Goal: Task Accomplishment & Management: Use online tool/utility

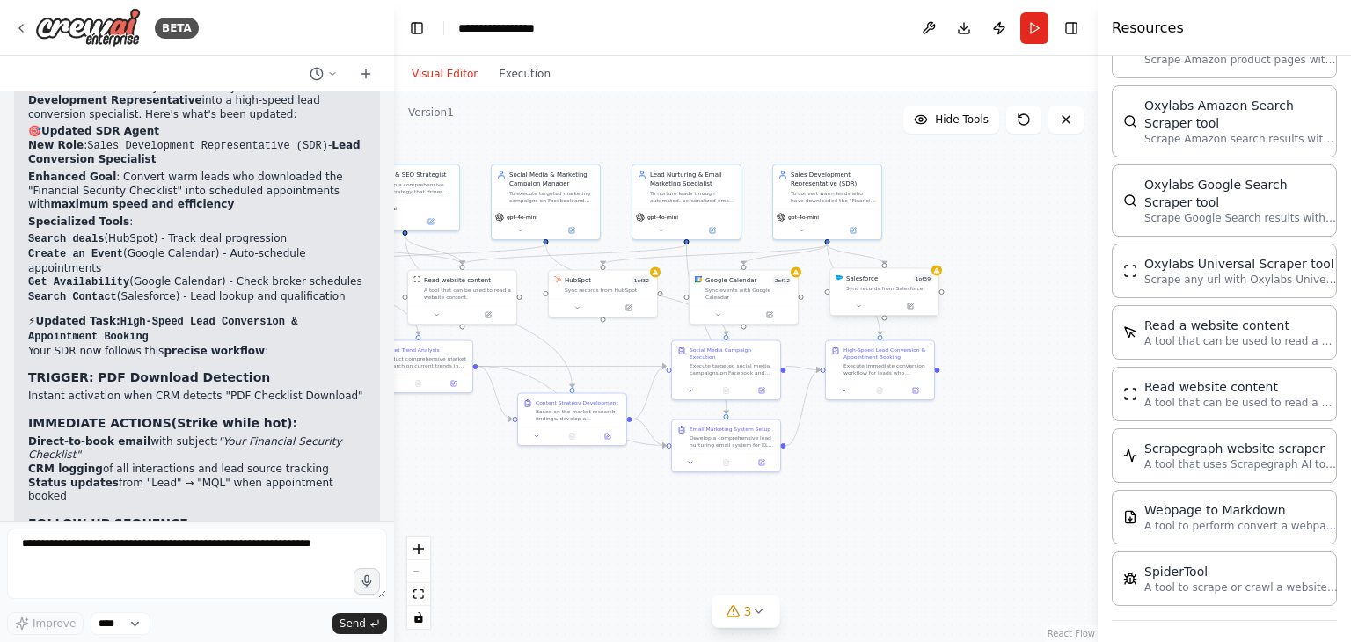
click at [922, 282] on span "1 of 39" at bounding box center [923, 278] width 20 height 9
click at [988, 281] on div ".deletable-edge-delete-btn { width: 20px; height: 20px; border: 0px solid #ffff…" at bounding box center [746, 366] width 704 height 550
click at [854, 303] on button at bounding box center [859, 306] width 50 height 11
click at [920, 340] on p "Sync records from Salesforce" at bounding box center [917, 343] width 160 height 9
click at [883, 274] on div "Salesforce 1 of 39" at bounding box center [889, 278] width 87 height 9
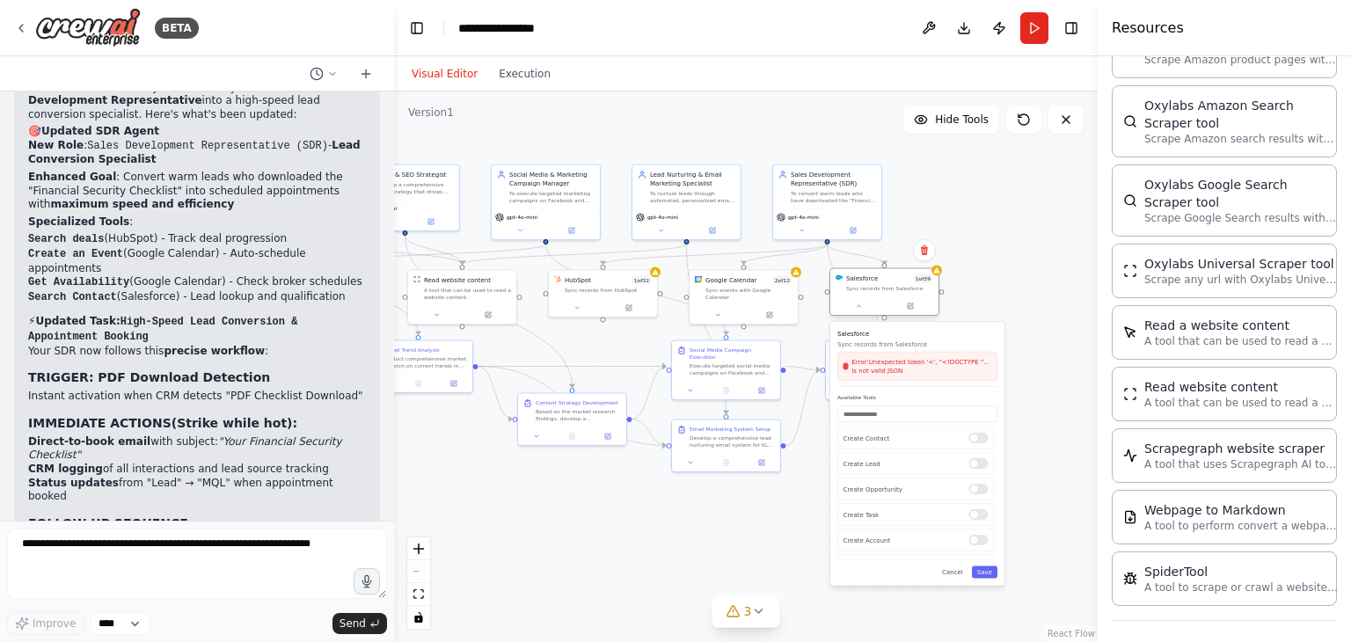
click at [881, 288] on div "Sync records from Salesforce" at bounding box center [889, 288] width 87 height 7
click at [880, 288] on div "Sync records from Salesforce" at bounding box center [889, 288] width 87 height 7
click at [1045, 280] on div ".deletable-edge-delete-btn { width: 20px; height: 20px; border: 0px solid #ffff…" at bounding box center [746, 366] width 704 height 550
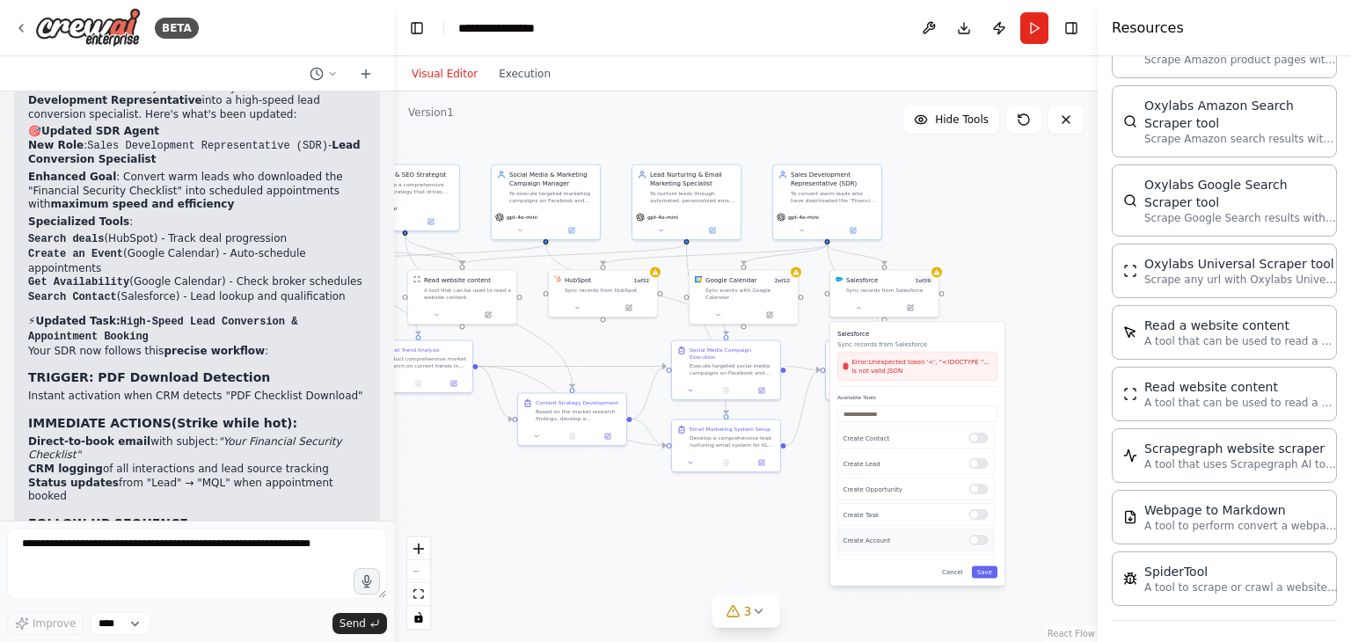
click at [974, 543] on div at bounding box center [978, 540] width 19 height 11
click at [981, 572] on button "Save" at bounding box center [985, 572] width 26 height 12
click at [949, 571] on button "Cancel" at bounding box center [953, 572] width 32 height 12
click at [887, 295] on div "Salesforce 1 of 39 Sync records from Salesforce" at bounding box center [884, 283] width 108 height 28
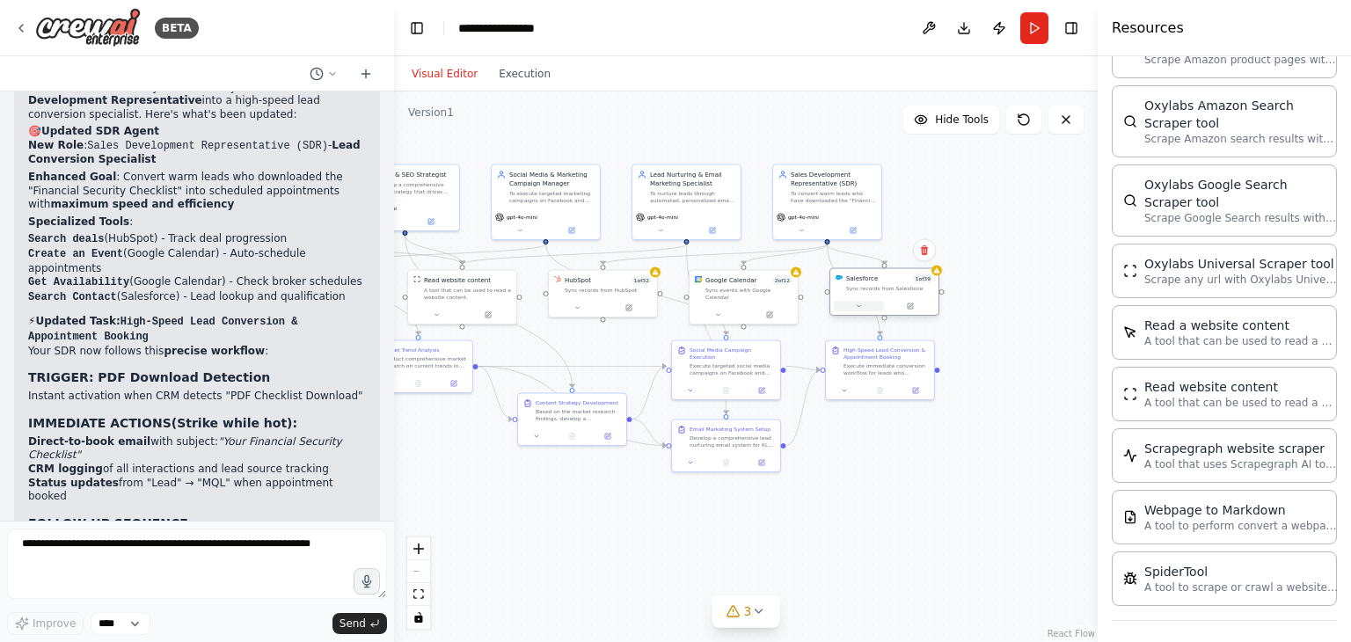
click at [851, 307] on button at bounding box center [859, 306] width 50 height 11
click at [843, 340] on p "Sync records from Salesforce" at bounding box center [917, 343] width 160 height 9
click at [849, 364] on div "Error: Unexpected token '<', "<!DOCTYPE "... is not valid JSON" at bounding box center [917, 367] width 149 height 18
click at [914, 310] on button at bounding box center [911, 306] width 50 height 11
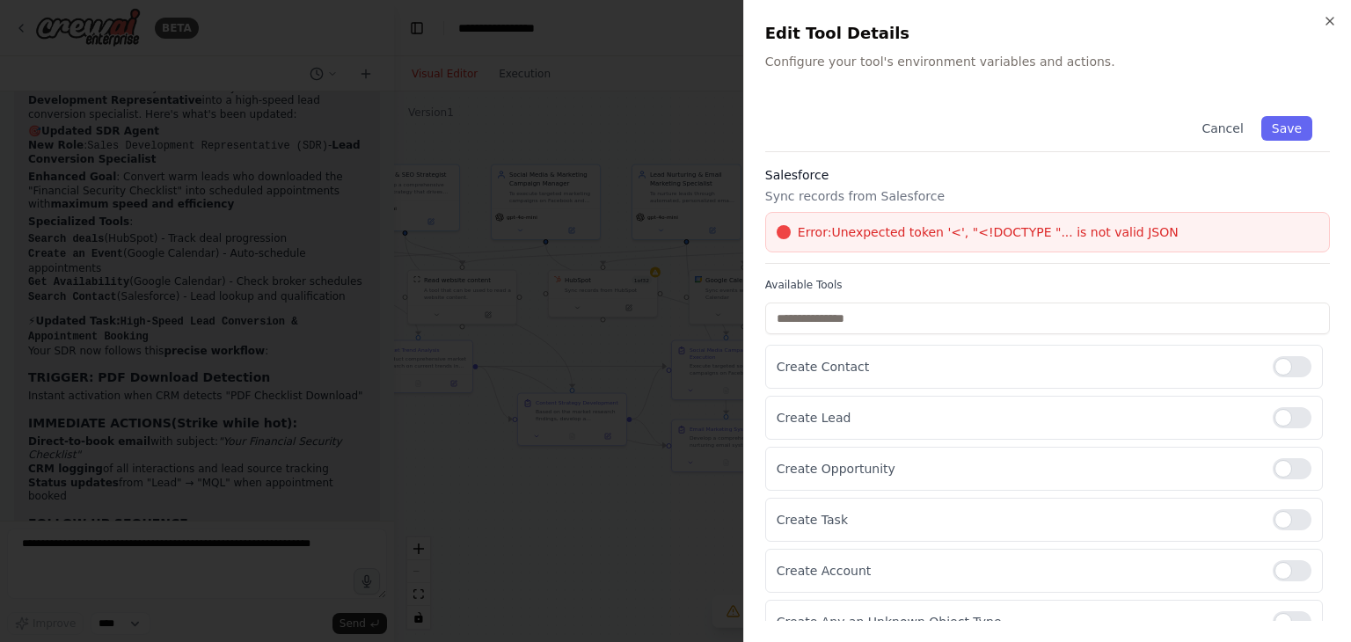
click at [1091, 230] on span "Error: Unexpected token '<', "<!DOCTYPE "... is not valid JSON" at bounding box center [988, 232] width 381 height 18
click at [1181, 317] on input "text" at bounding box center [1047, 319] width 565 height 32
click at [1141, 568] on p "Create Account" at bounding box center [1017, 571] width 482 height 18
click at [1273, 564] on div at bounding box center [1291, 570] width 39 height 21
click at [1273, 135] on button "Save" at bounding box center [1286, 128] width 51 height 25
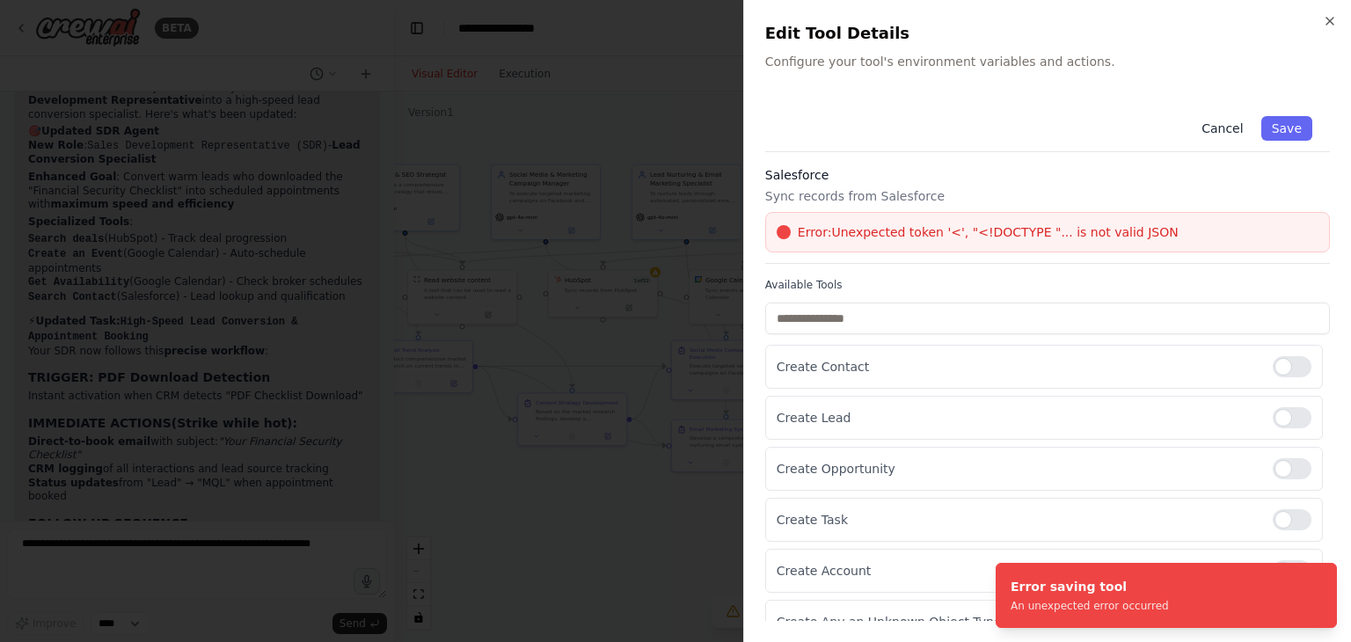
click at [1232, 130] on button "Cancel" at bounding box center [1222, 128] width 62 height 25
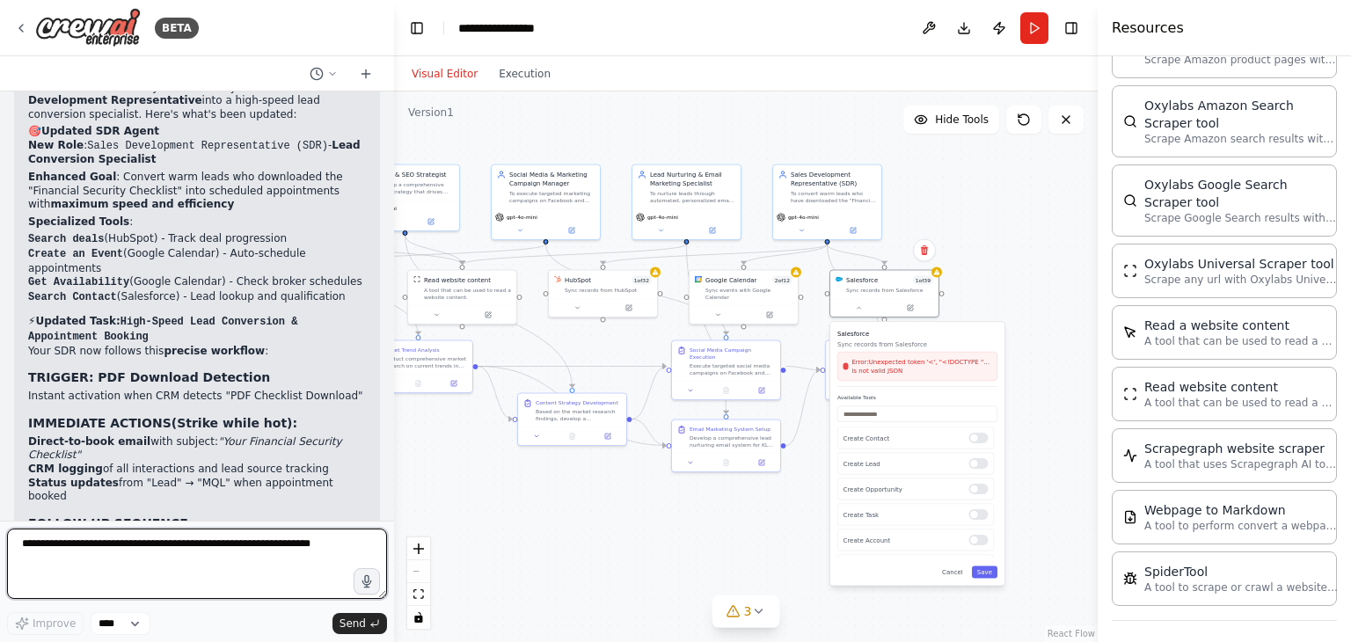
click at [204, 579] on textarea at bounding box center [197, 564] width 380 height 70
click at [99, 544] on textarea "**********" at bounding box center [197, 564] width 380 height 70
type textarea "**********"
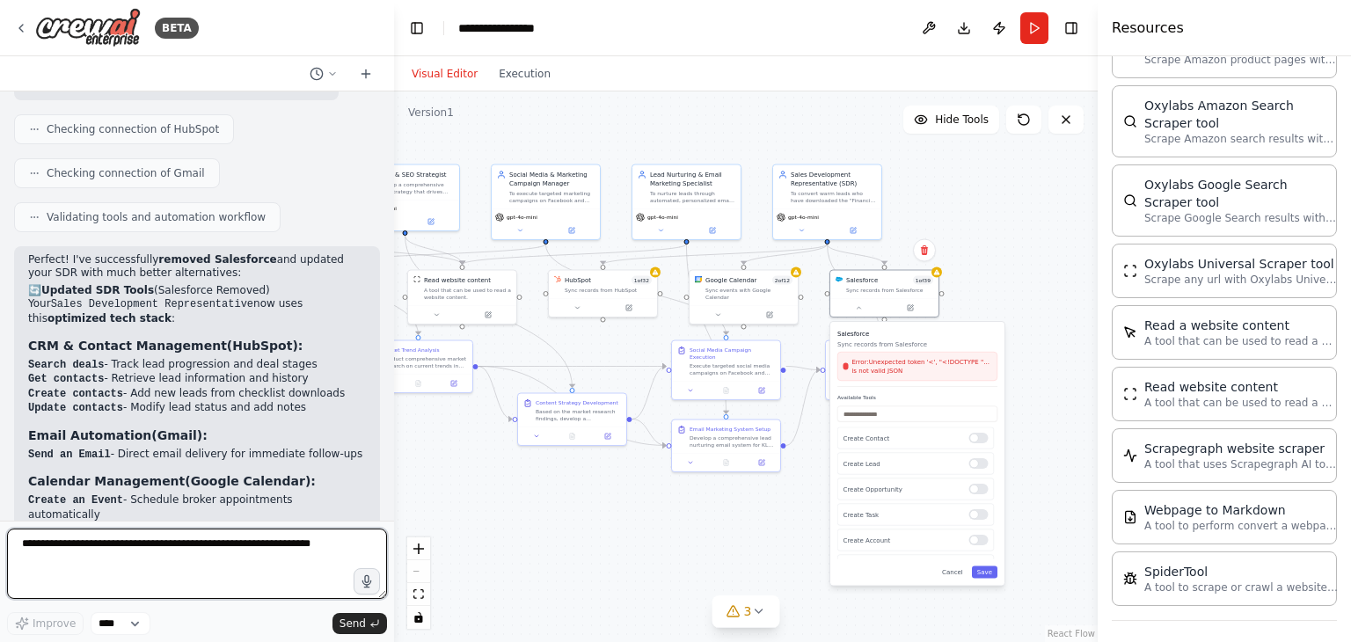
scroll to position [8783, 0]
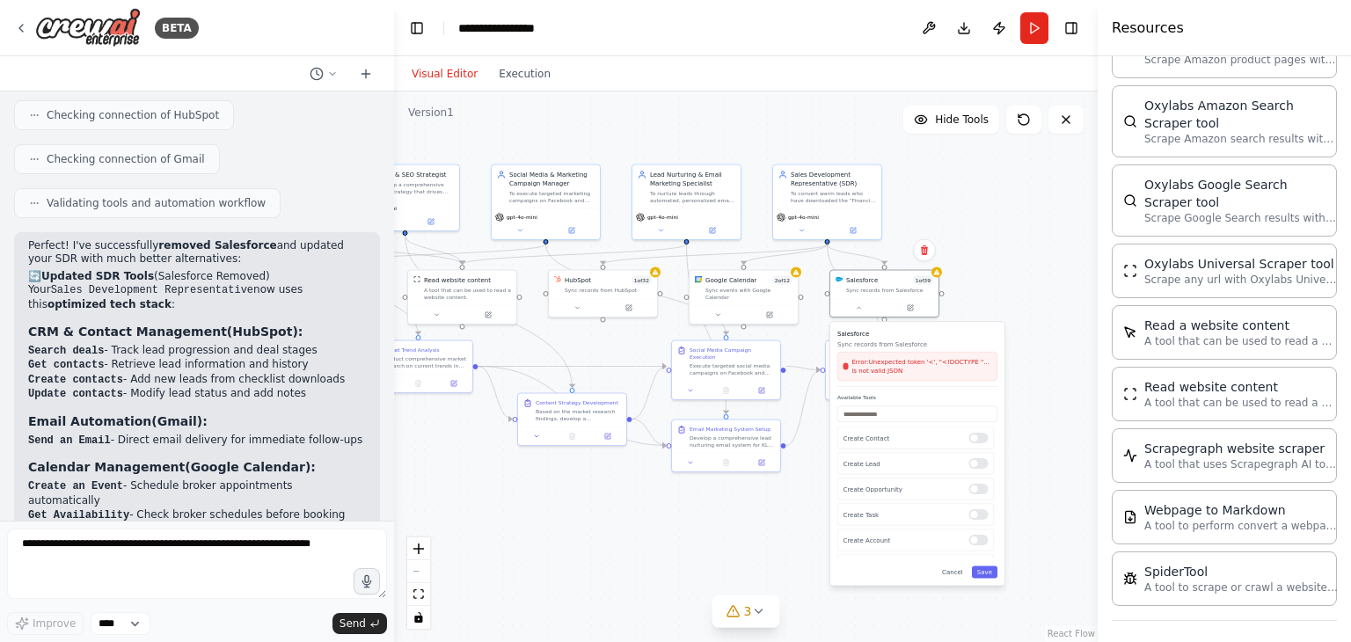
click at [587, 543] on div ".deletable-edge-delete-btn { width: 20px; height: 20px; border: 0px solid #ffff…" at bounding box center [746, 366] width 704 height 550
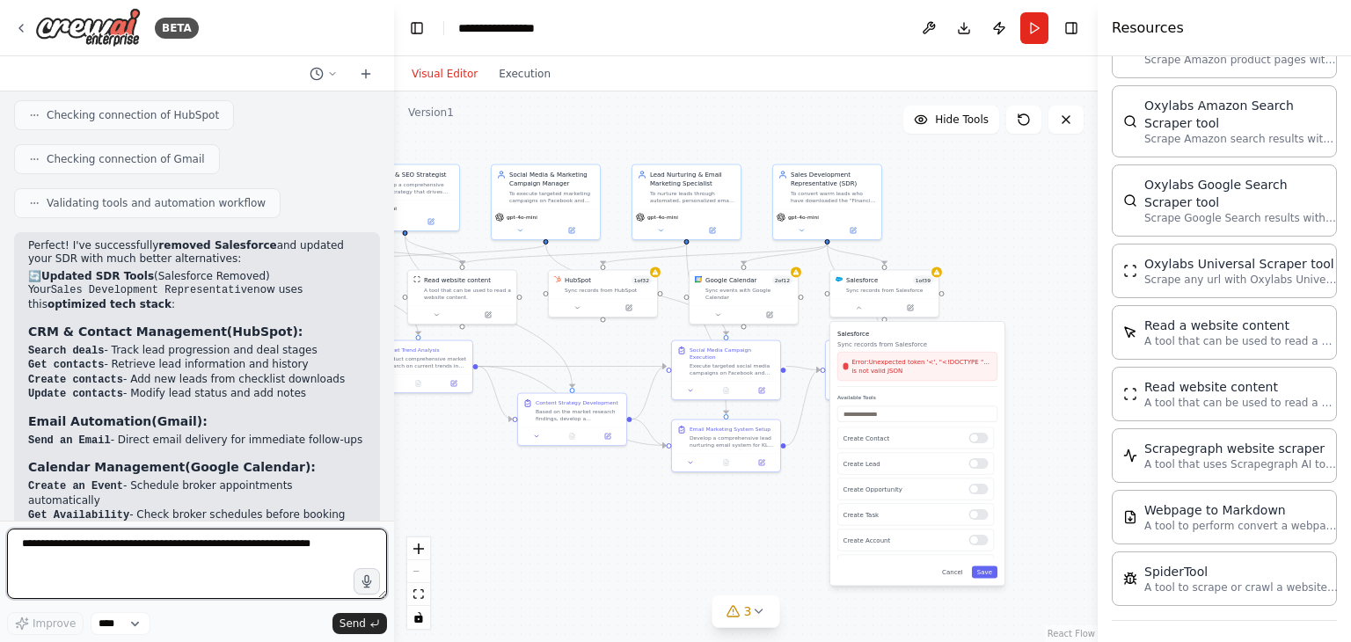
click at [303, 553] on textarea at bounding box center [197, 564] width 380 height 70
type textarea "**********"
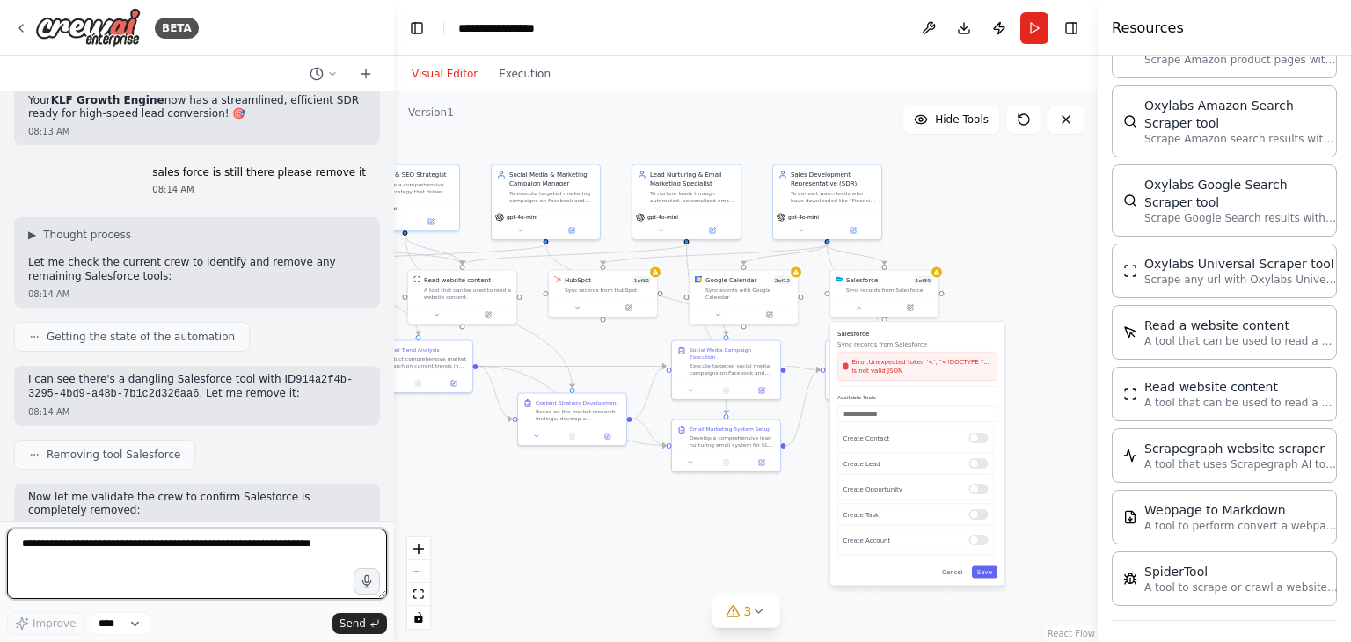
scroll to position [9642, 0]
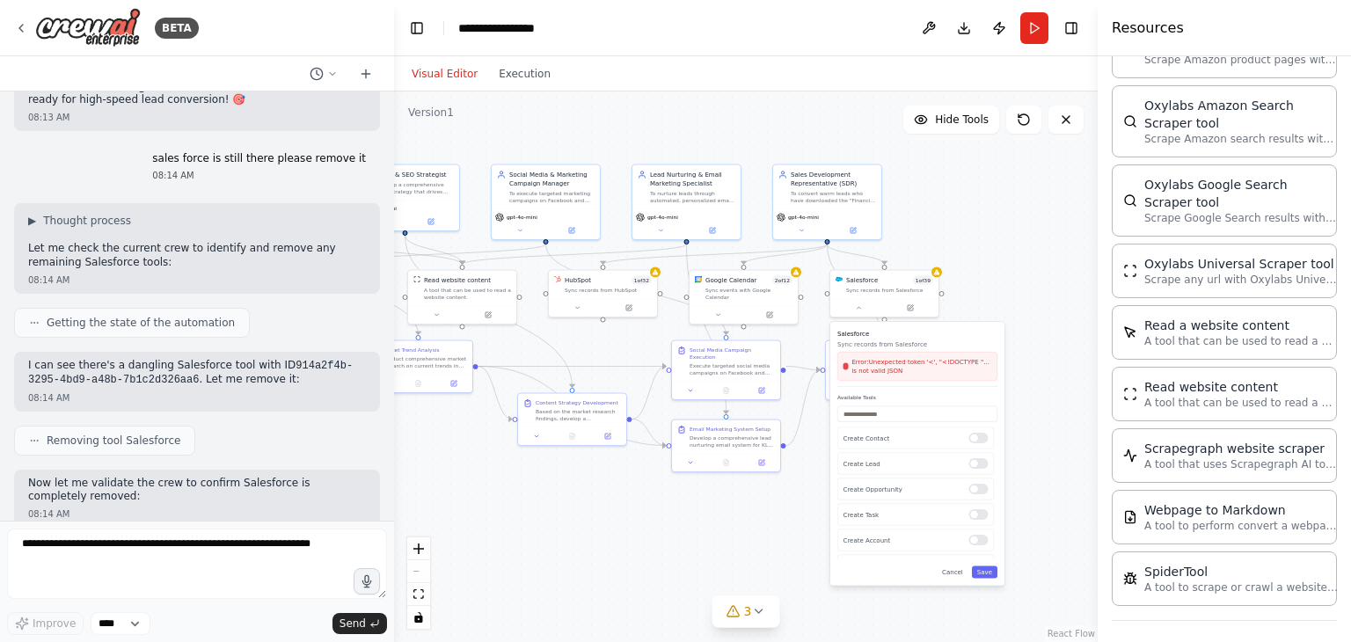
click at [550, 517] on div ".deletable-edge-delete-btn { width: 20px; height: 20px; border: 0px solid #ffff…" at bounding box center [746, 366] width 704 height 550
click at [731, 552] on div ".deletable-edge-delete-btn { width: 20px; height: 20px; border: 0px solid #ffff…" at bounding box center [746, 366] width 704 height 550
click at [960, 572] on button "Cancel" at bounding box center [953, 572] width 32 height 12
click at [521, 81] on button "Execution" at bounding box center [524, 73] width 73 height 21
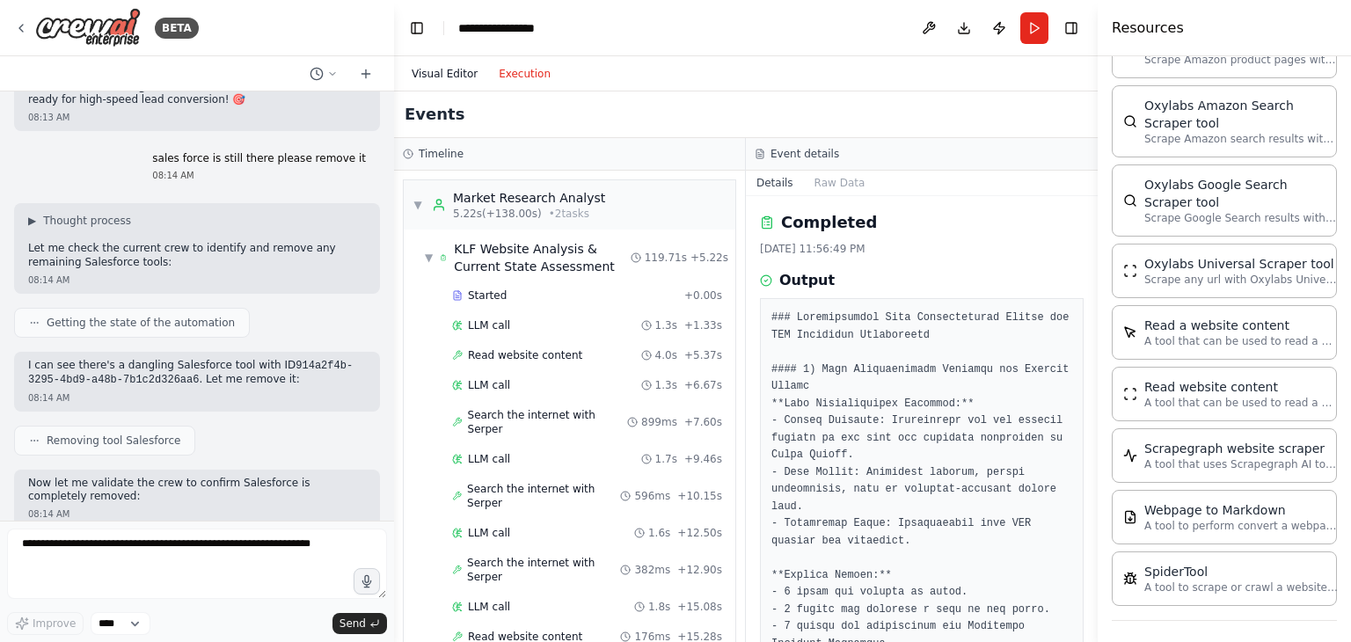
click at [461, 76] on button "Visual Editor" at bounding box center [444, 73] width 87 height 21
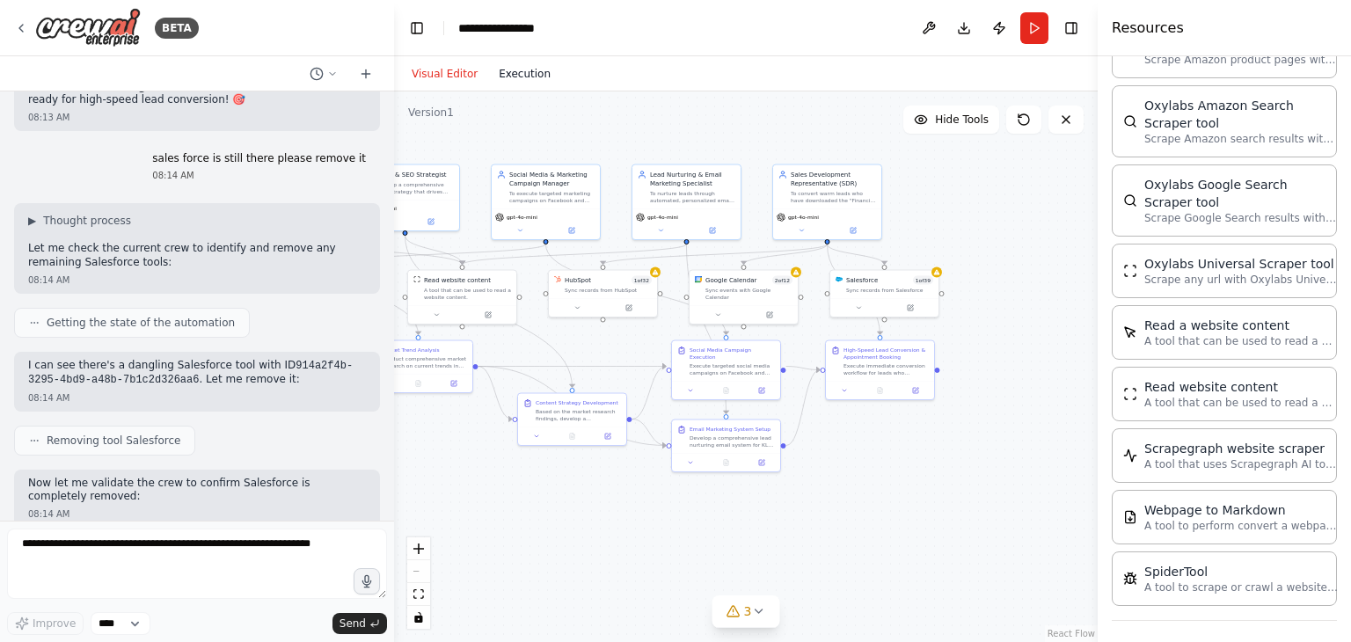
click at [525, 79] on button "Execution" at bounding box center [524, 73] width 73 height 21
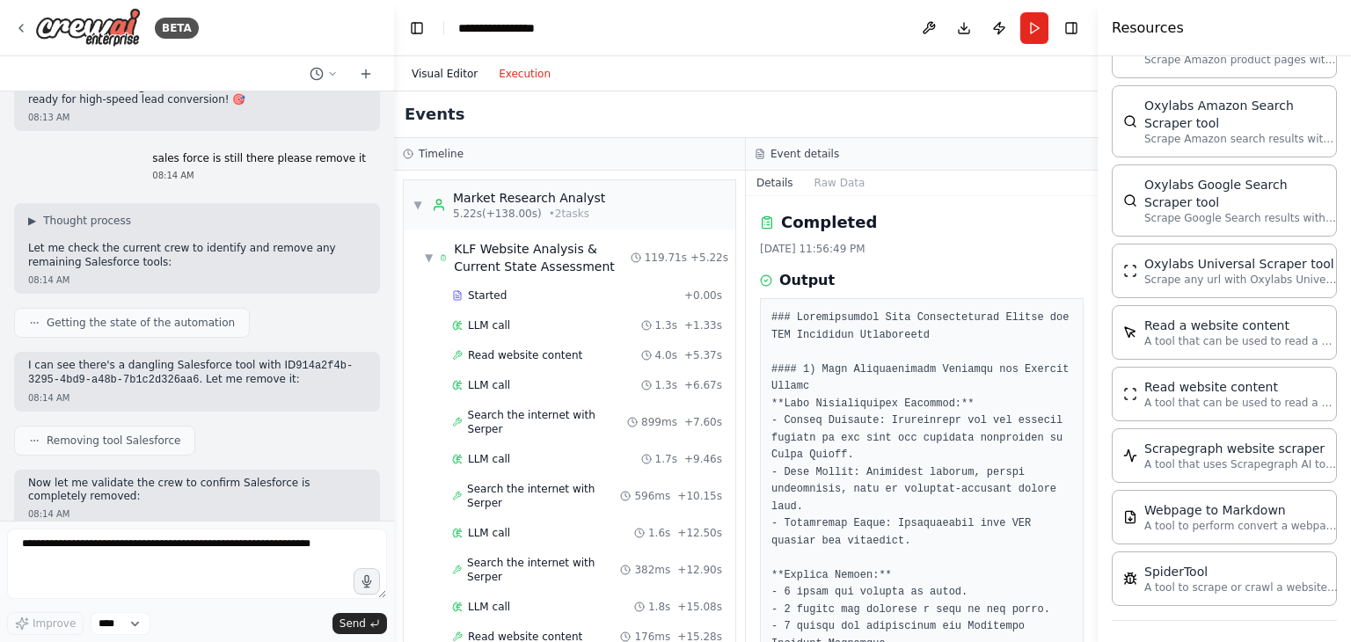
click at [444, 78] on button "Visual Editor" at bounding box center [444, 73] width 87 height 21
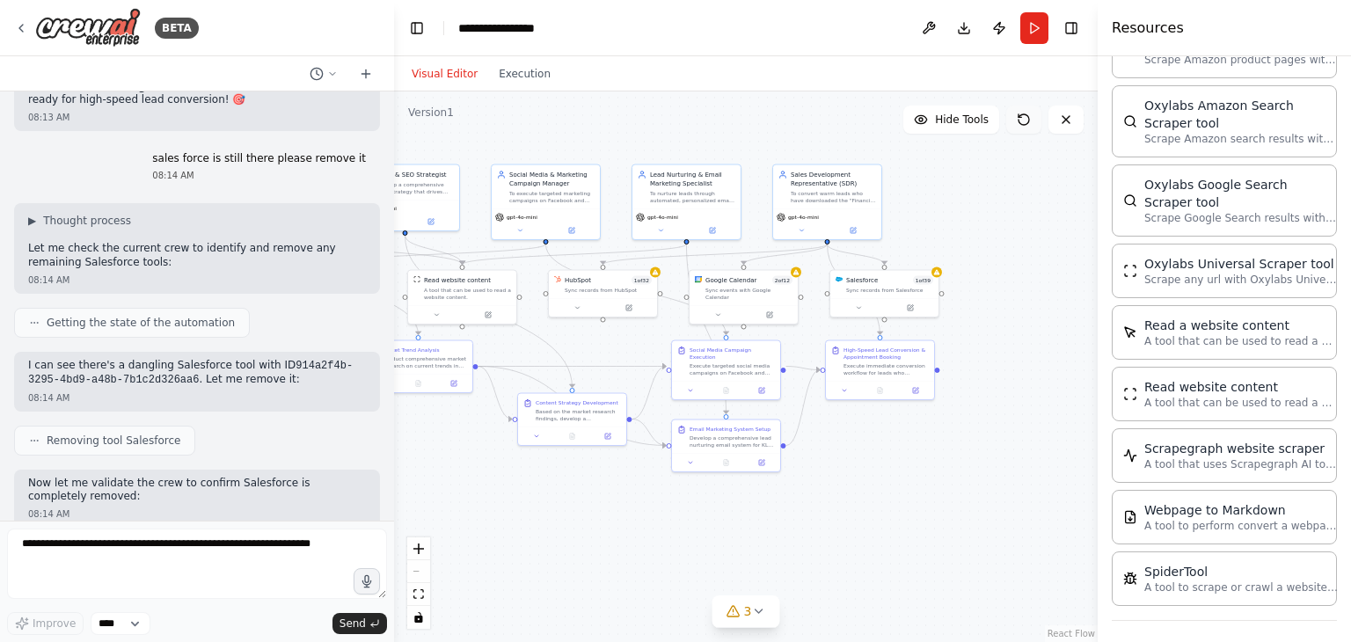
click at [1020, 125] on icon at bounding box center [1024, 120] width 14 height 14
click at [1032, 111] on button at bounding box center [1023, 120] width 35 height 28
click at [1031, 113] on button at bounding box center [1023, 120] width 35 height 28
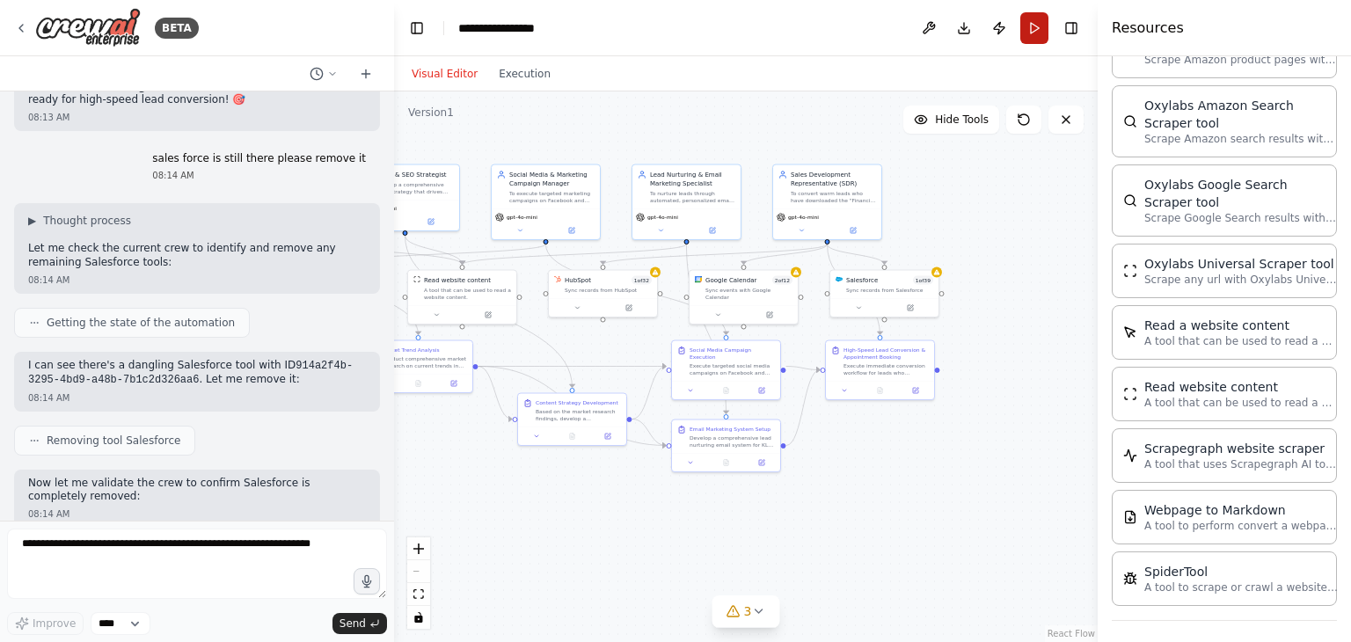
click at [1024, 29] on button "Run" at bounding box center [1034, 28] width 28 height 32
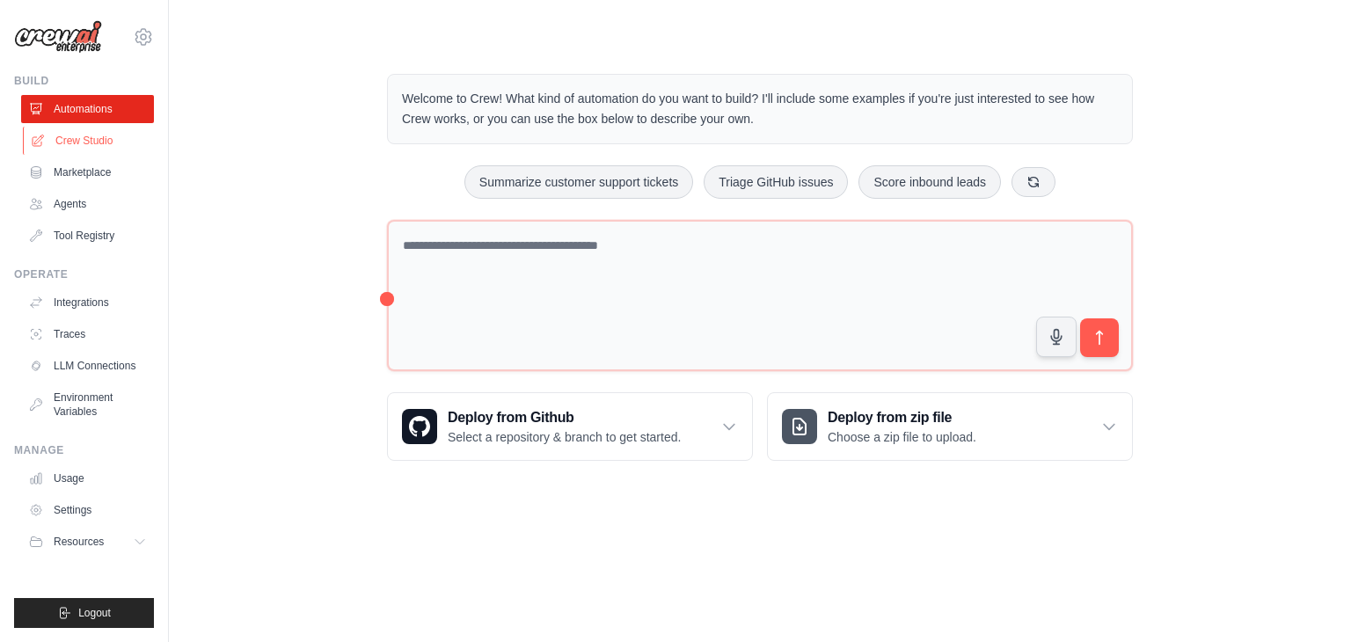
click at [123, 131] on link "Crew Studio" at bounding box center [89, 141] width 133 height 28
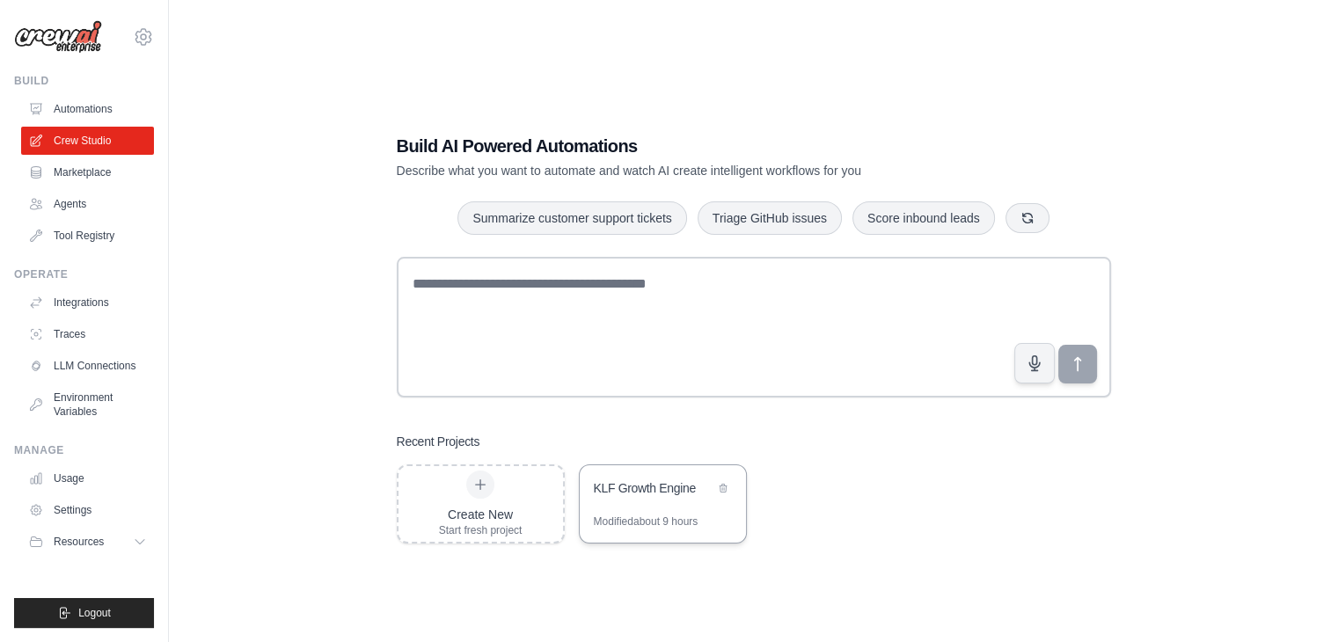
click at [609, 486] on div "KLF Growth Engine" at bounding box center [654, 488] width 120 height 18
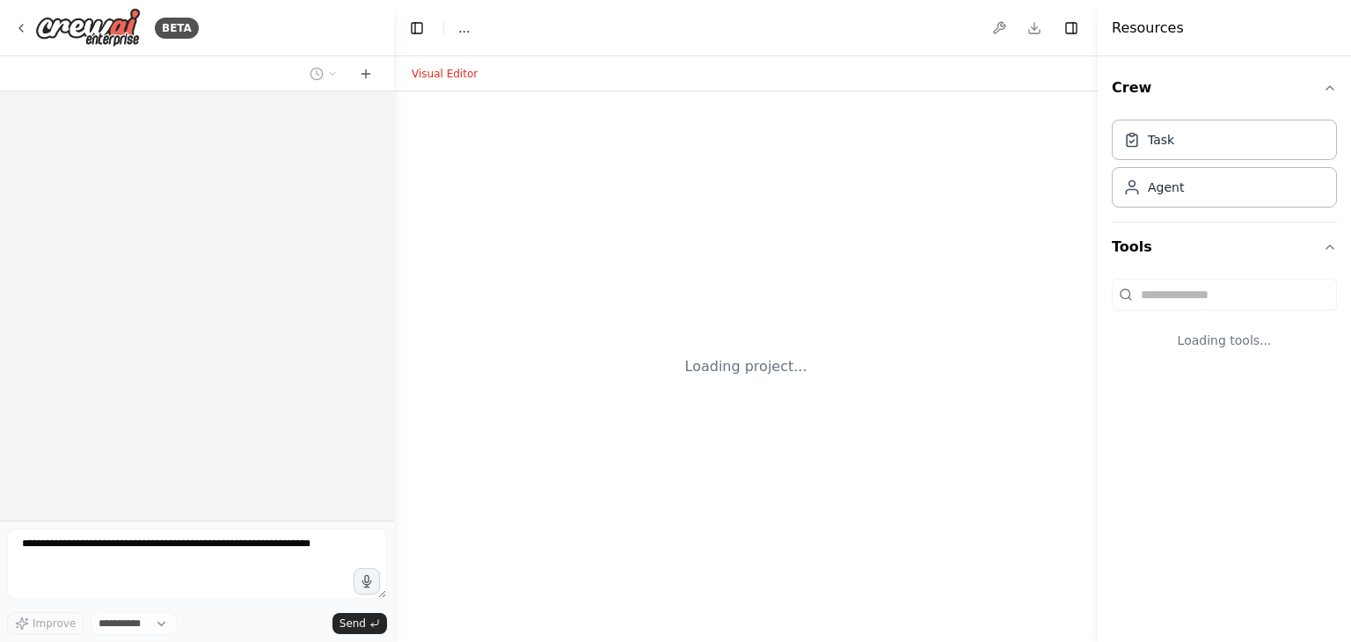
select select "****"
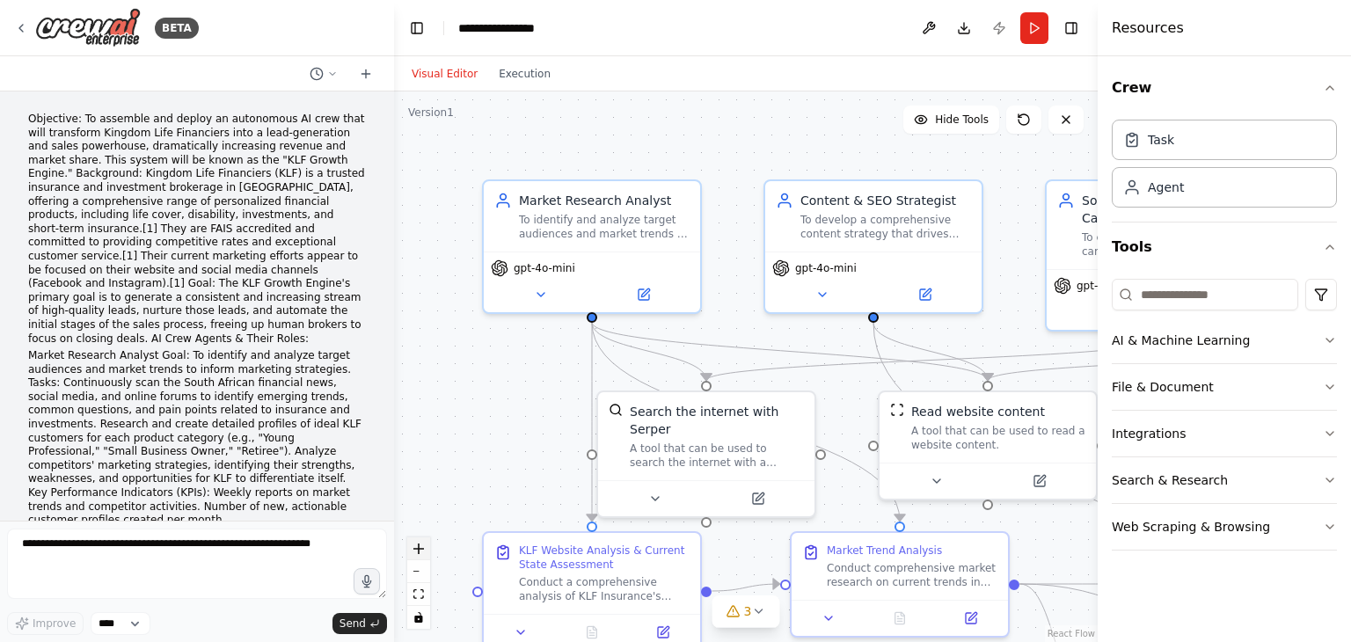
scroll to position [9642, 0]
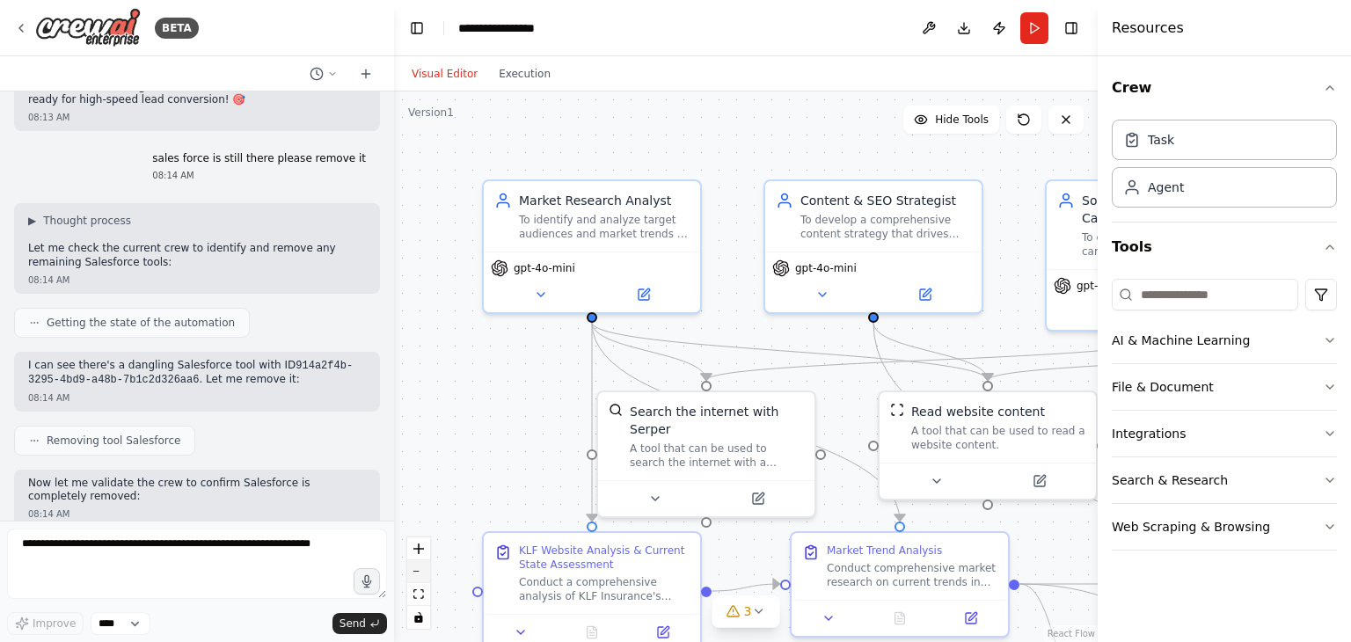
click at [419, 566] on button "zoom out" at bounding box center [418, 571] width 23 height 23
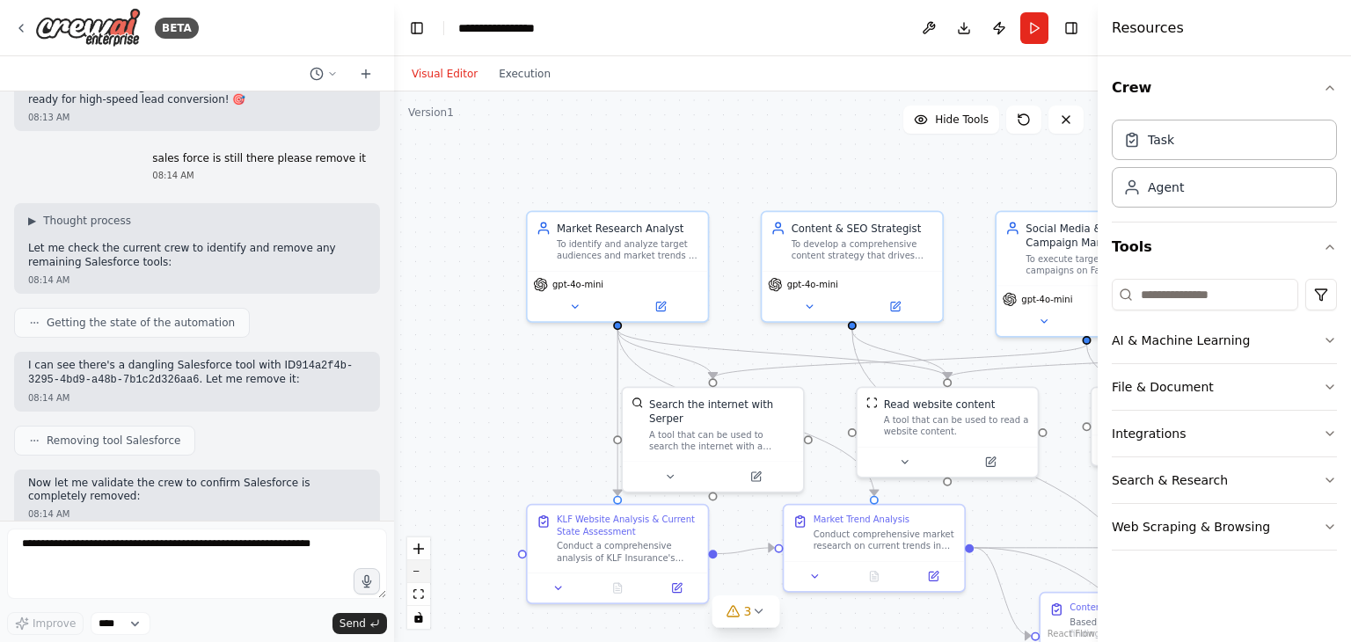
click at [419, 566] on button "zoom out" at bounding box center [418, 571] width 23 height 23
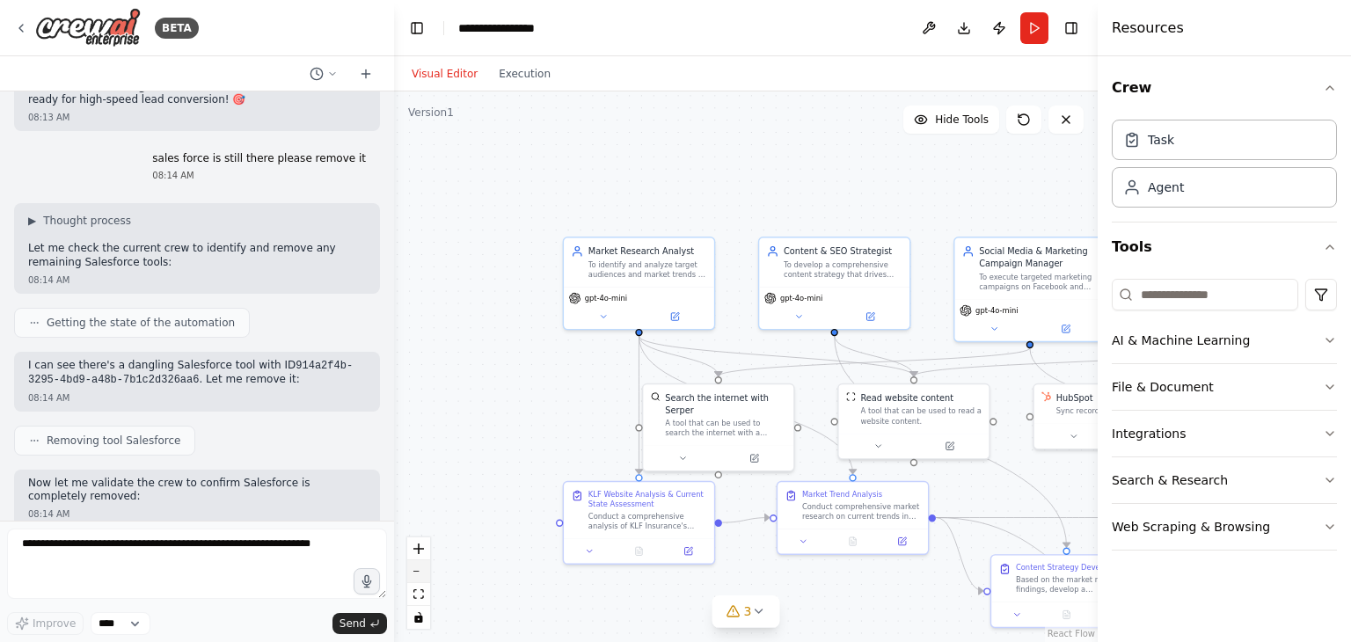
click at [419, 566] on button "zoom out" at bounding box center [418, 571] width 23 height 23
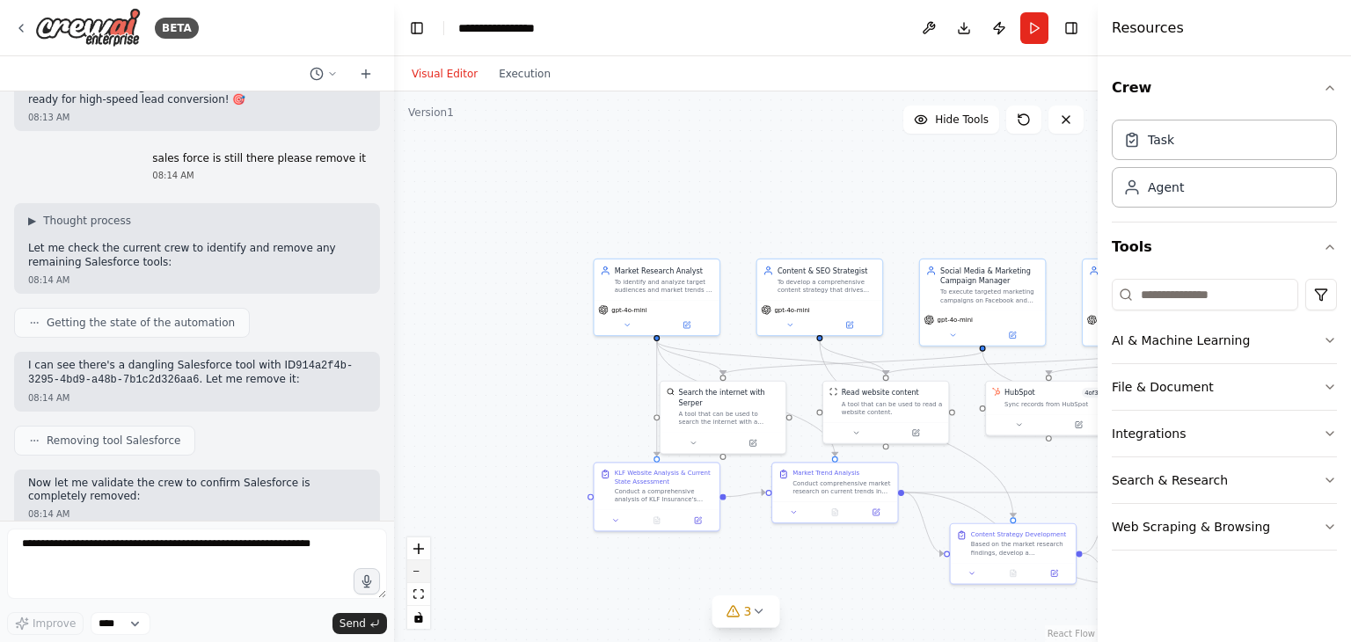
click at [419, 566] on button "zoom out" at bounding box center [418, 571] width 23 height 23
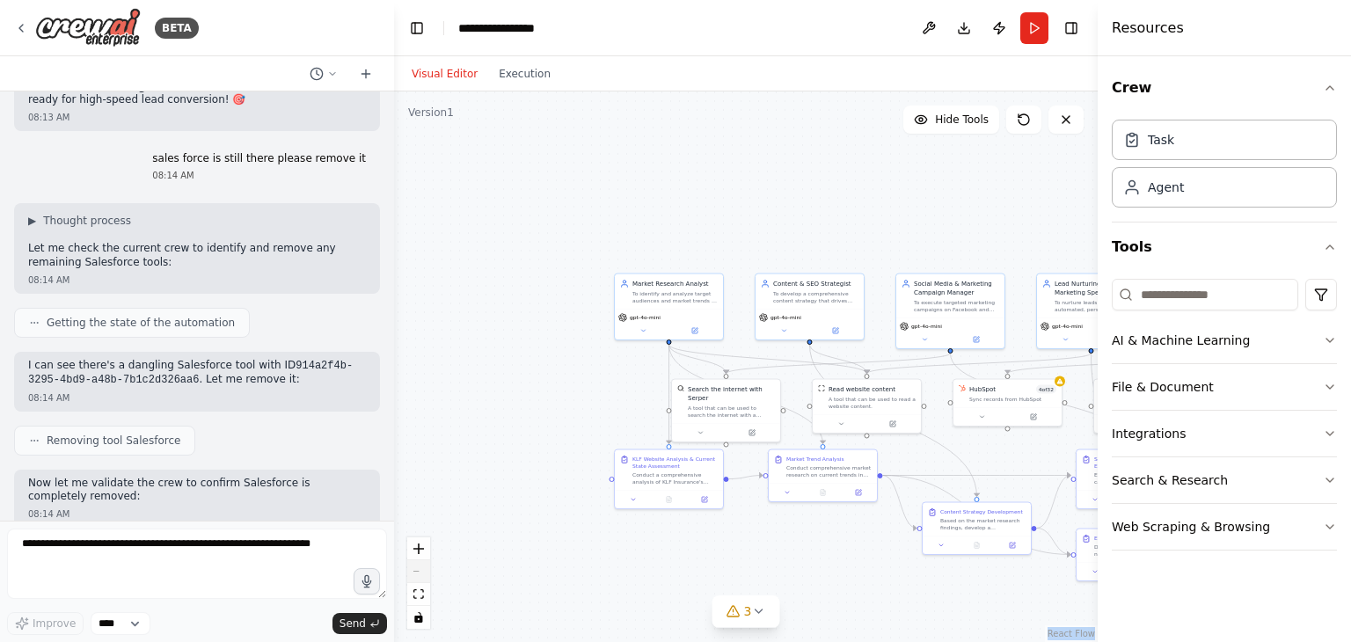
click at [419, 566] on div "React Flow controls" at bounding box center [418, 582] width 23 height 91
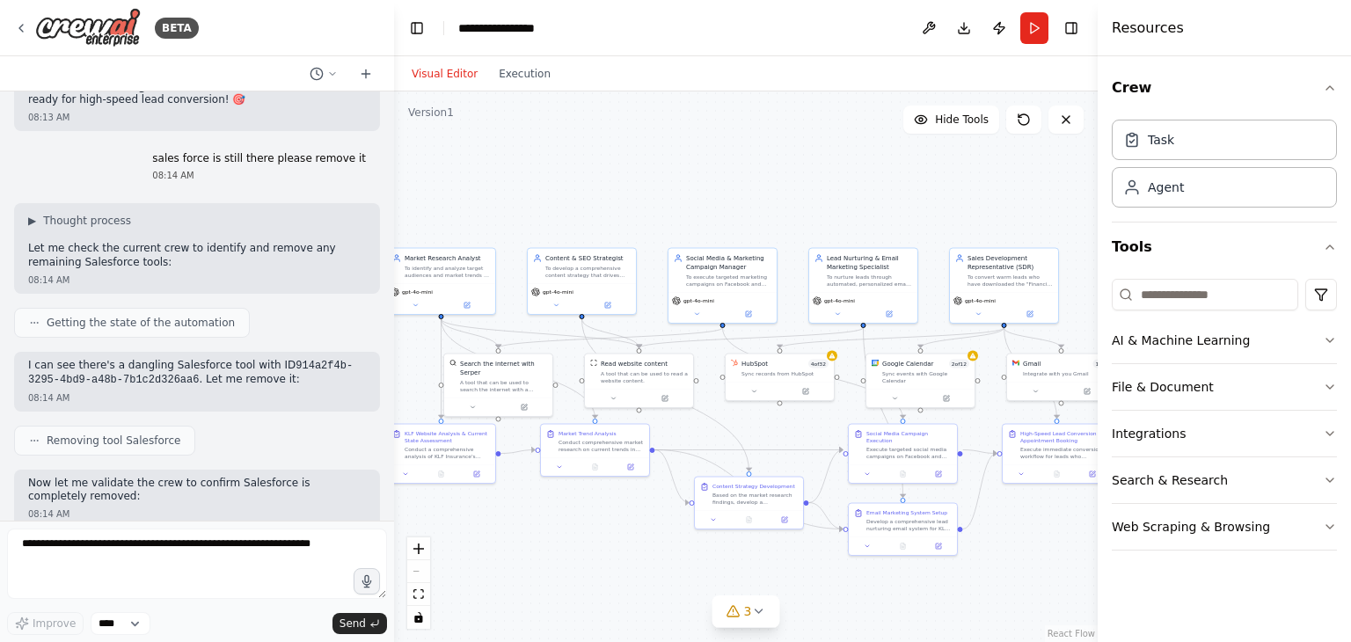
drag, startPoint x: 594, startPoint y: 520, endPoint x: 366, endPoint y: 495, distance: 229.1
click at [366, 495] on div "BETA Objective: To assemble and deploy an autonomous AI crew that will transfor…" at bounding box center [675, 321] width 1351 height 642
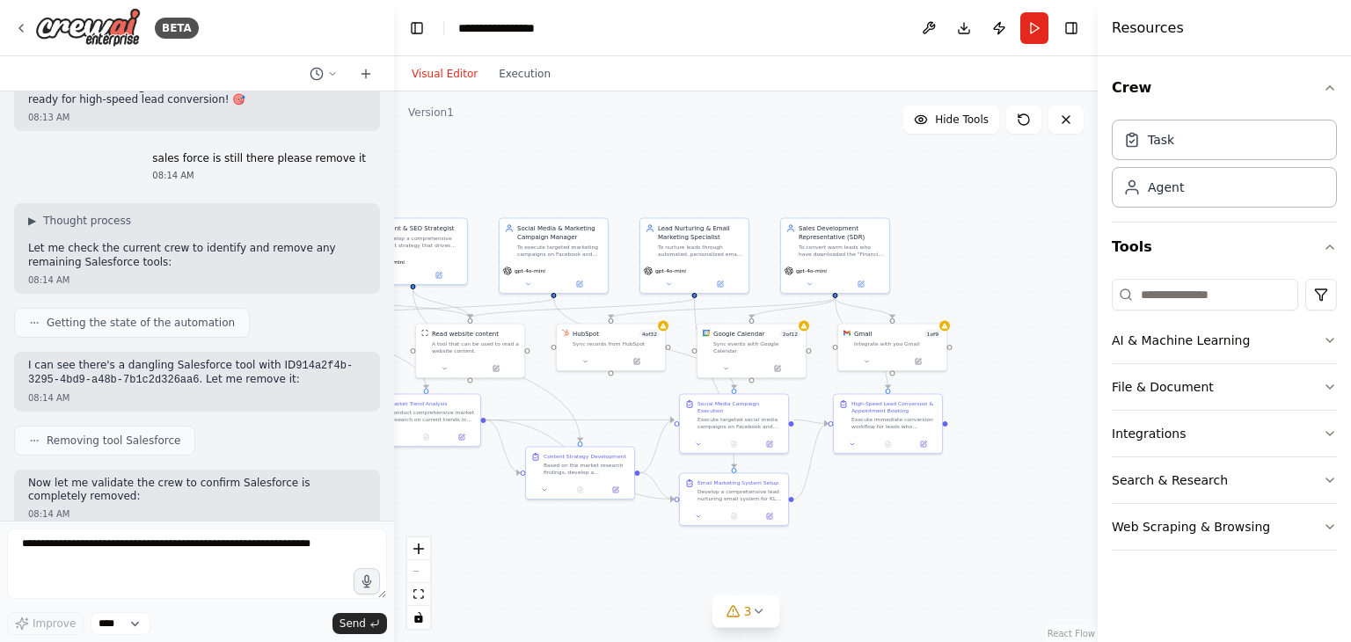
drag, startPoint x: 587, startPoint y: 533, endPoint x: 419, endPoint y: 502, distance: 171.6
click at [419, 502] on div ".deletable-edge-delete-btn { width: 20px; height: 20px; border: 0px solid #ffff…" at bounding box center [746, 366] width 704 height 550
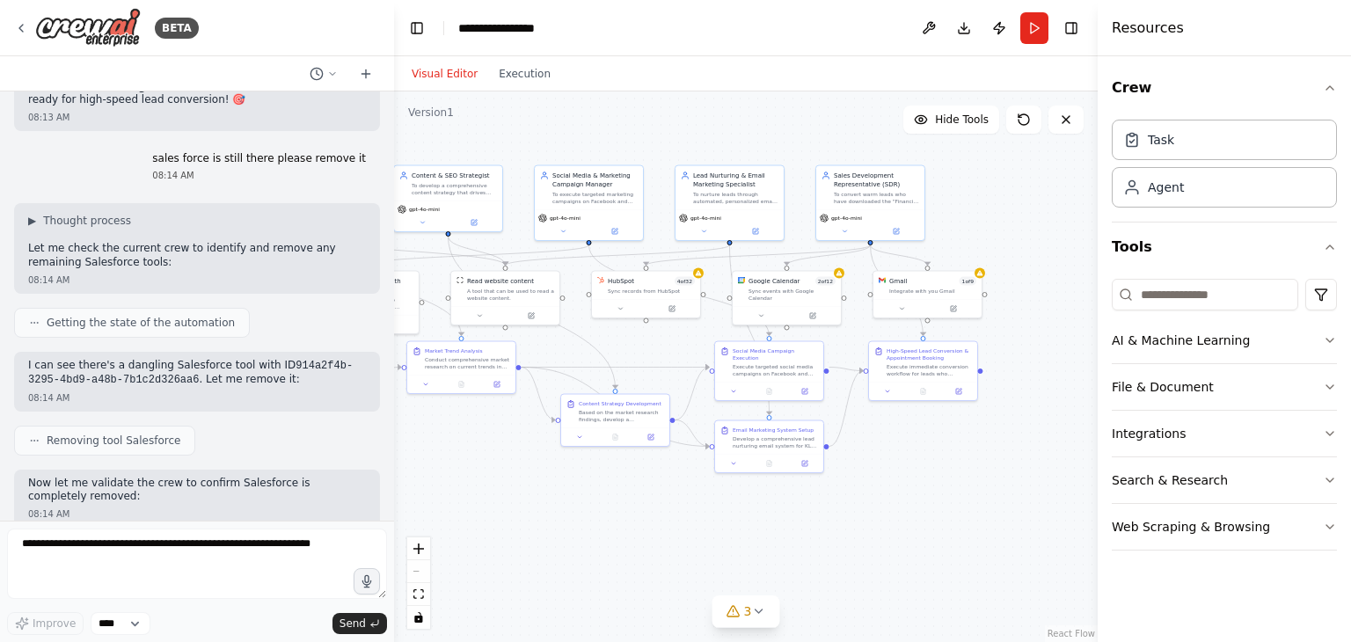
drag, startPoint x: 508, startPoint y: 506, endPoint x: 542, endPoint y: 454, distance: 61.7
click at [542, 454] on div ".deletable-edge-delete-btn { width: 20px; height: 20px; border: 0px solid #ffff…" at bounding box center [746, 366] width 704 height 550
click at [915, 310] on button at bounding box center [900, 308] width 50 height 11
click at [1029, 368] on link "Connect" at bounding box center [1016, 367] width 43 height 14
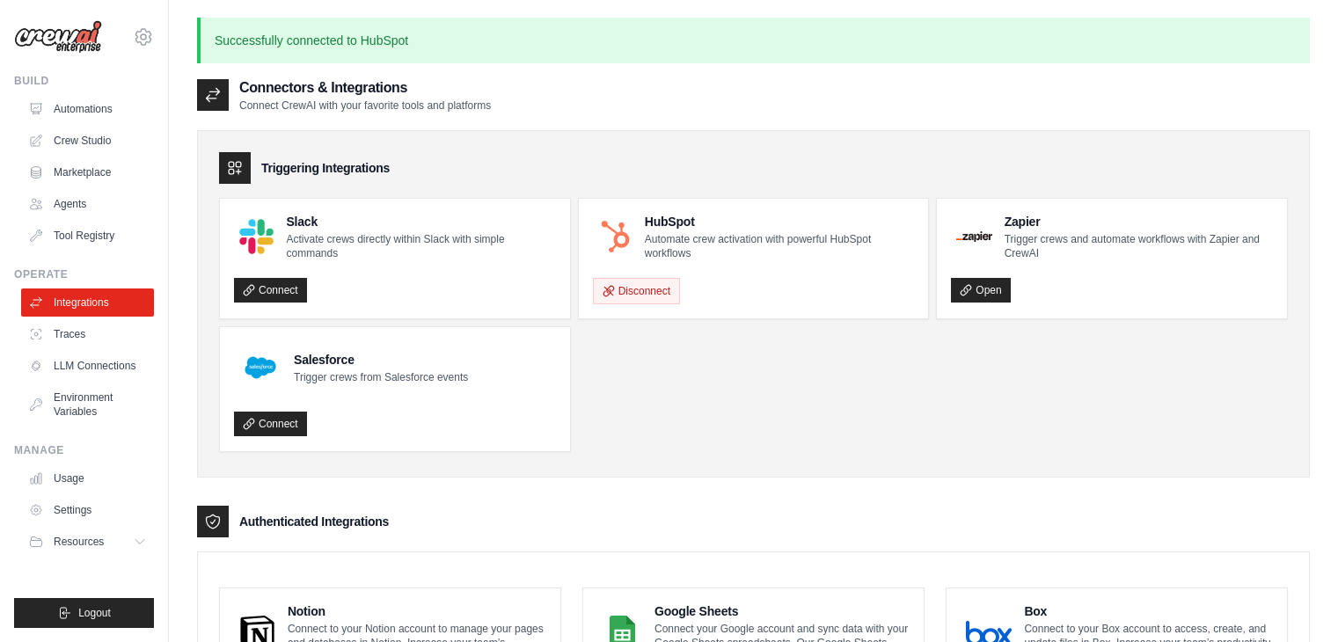
click at [745, 393] on ul "Slack Activate crews directly within Slack with simple commands Connect HubSpot…" at bounding box center [753, 325] width 1068 height 254
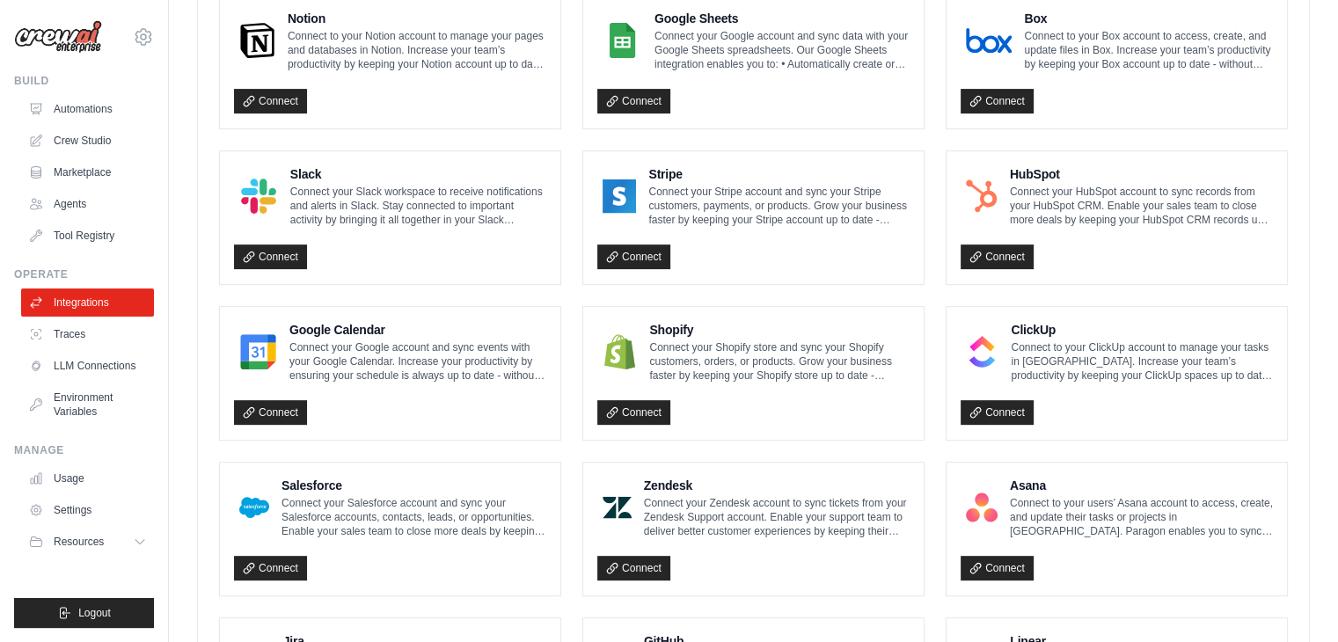
scroll to position [598, 0]
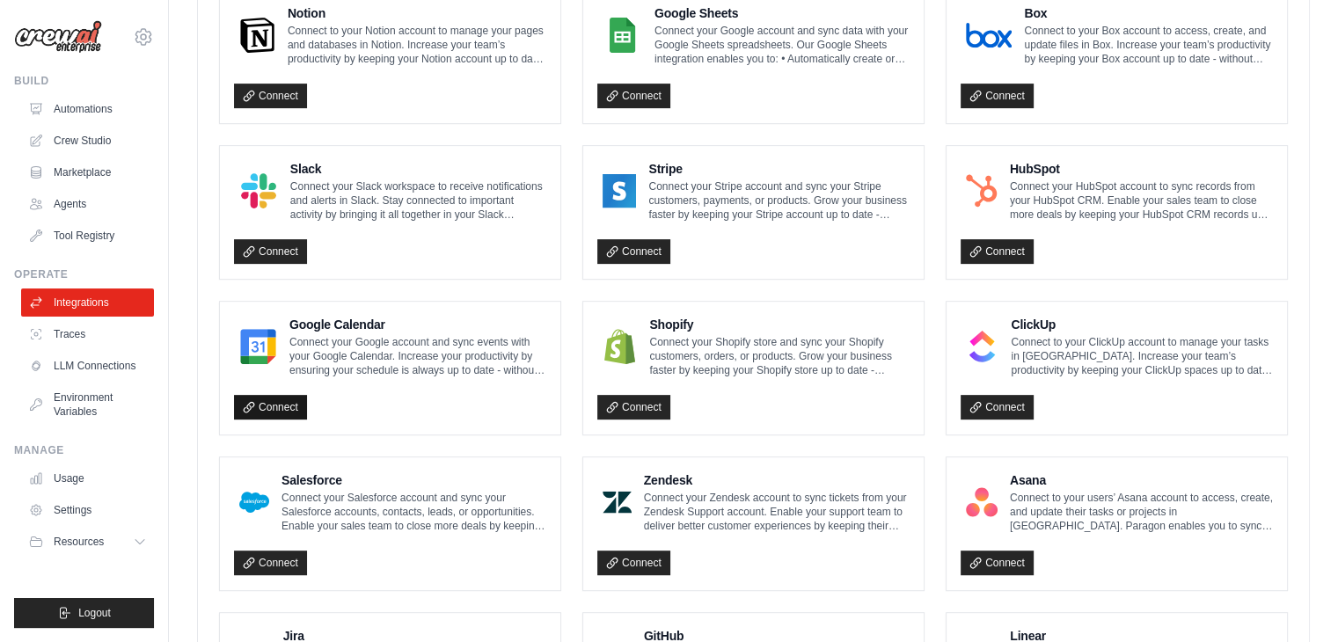
click at [266, 398] on link "Connect" at bounding box center [270, 407] width 73 height 25
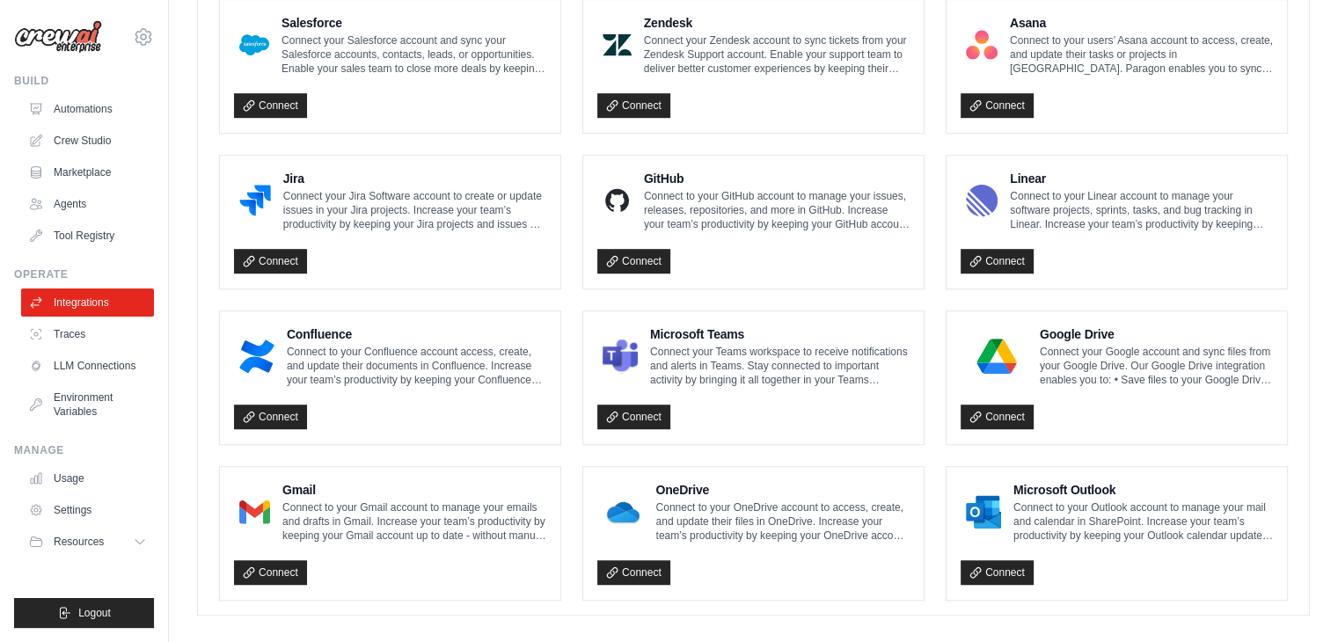
scroll to position [1069, 0]
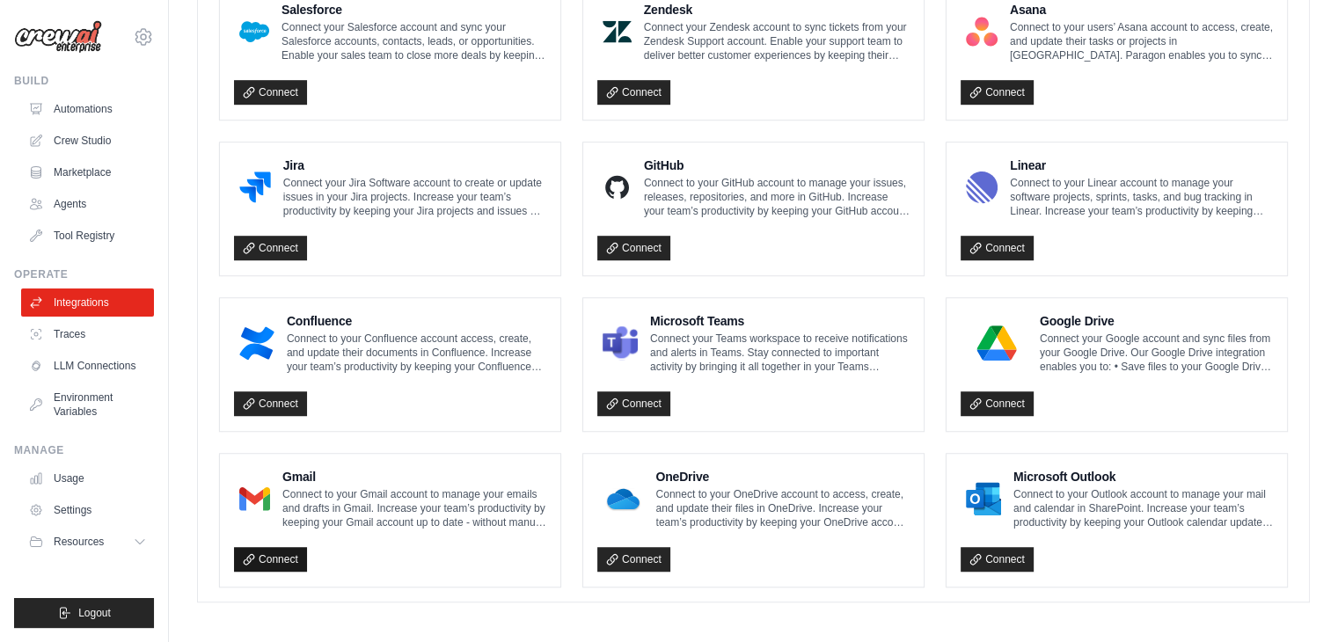
click at [245, 560] on link "Connect" at bounding box center [270, 559] width 73 height 25
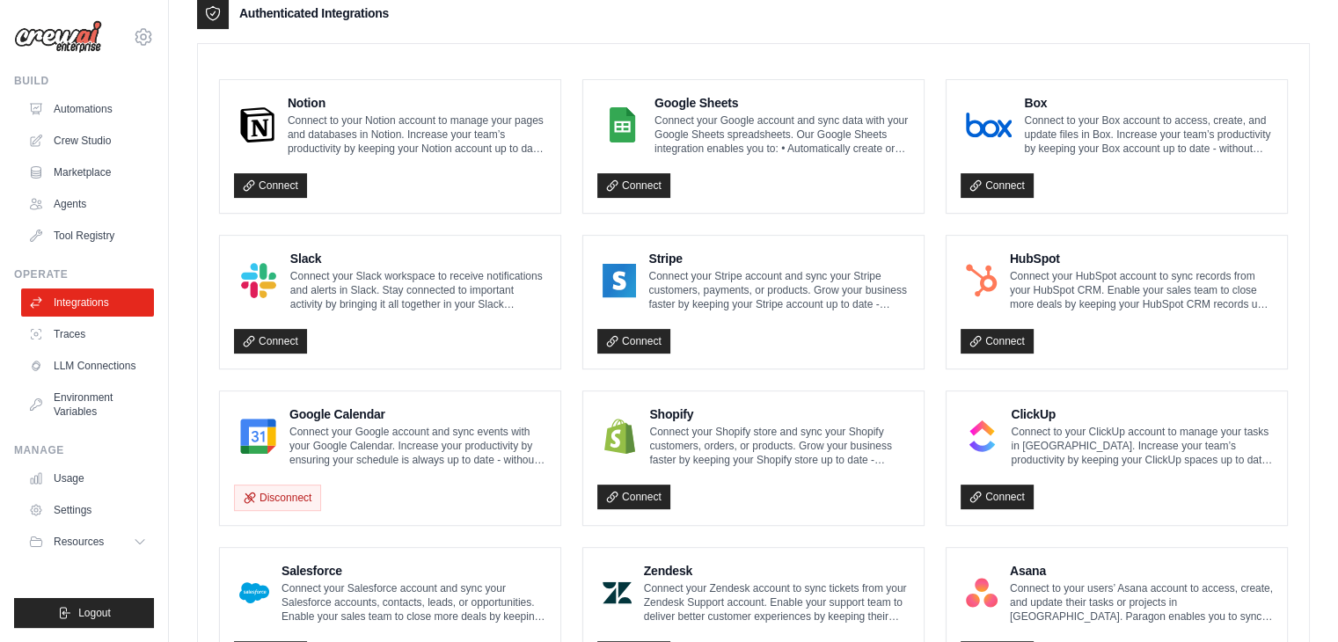
scroll to position [0, 0]
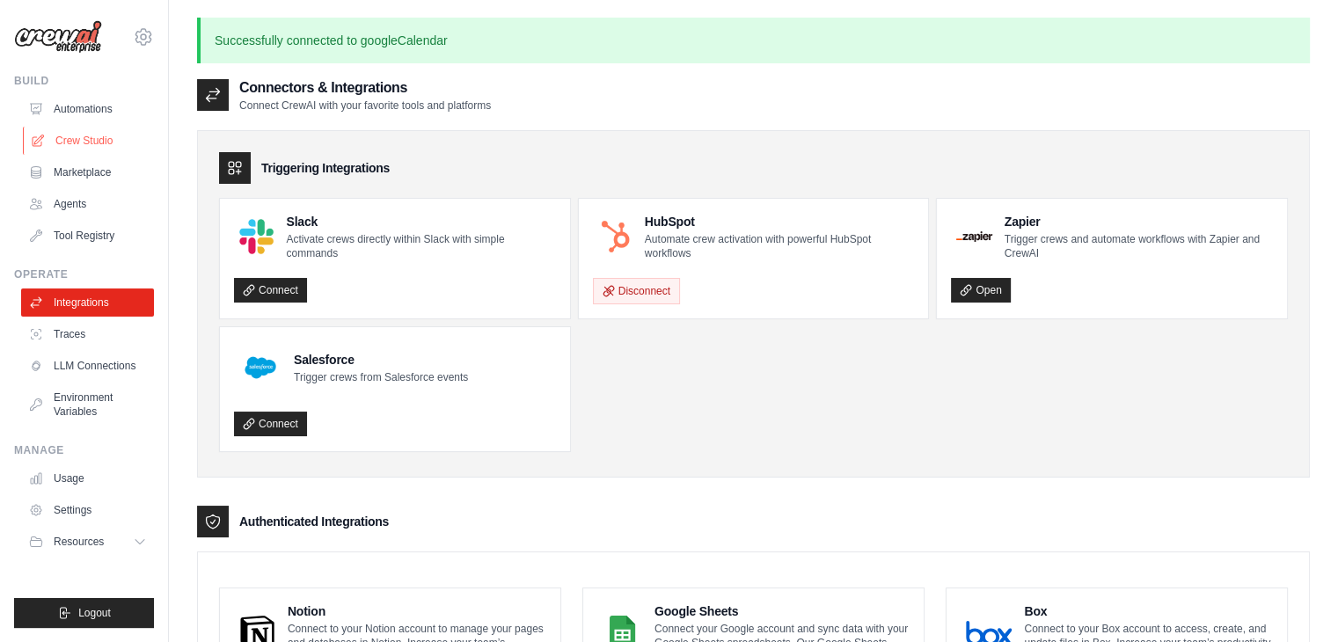
click at [94, 135] on link "Crew Studio" at bounding box center [89, 141] width 133 height 28
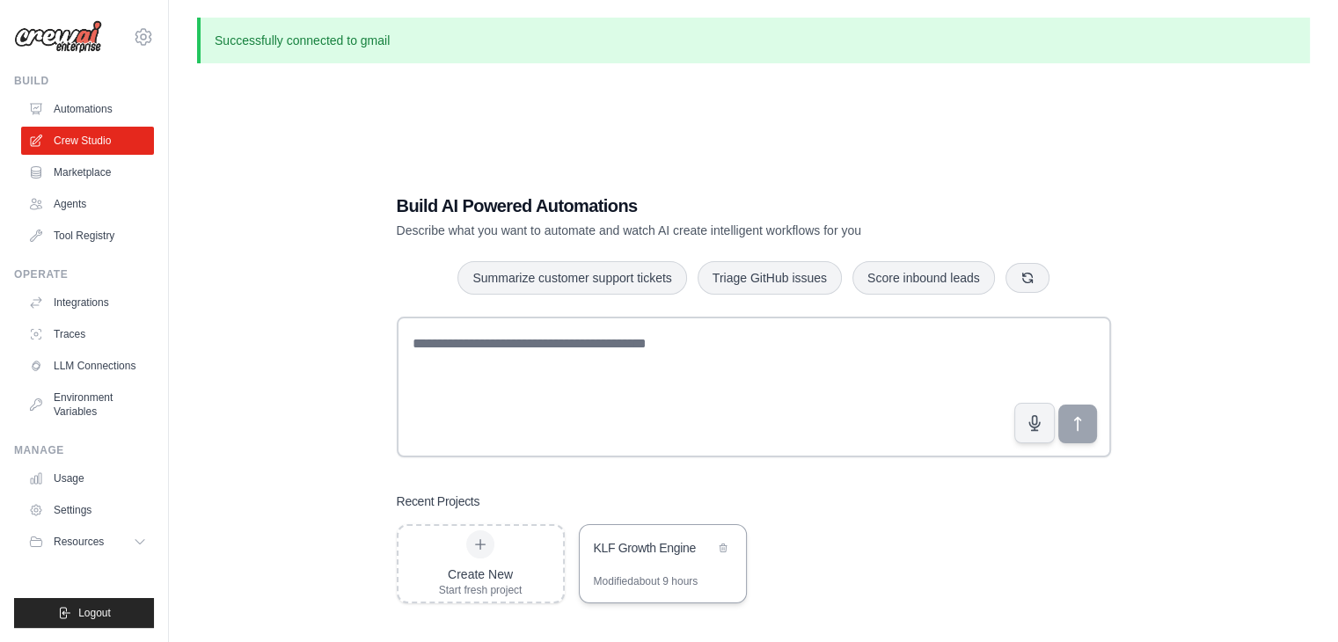
click at [665, 550] on div "KLF Growth Engine" at bounding box center [654, 548] width 120 height 18
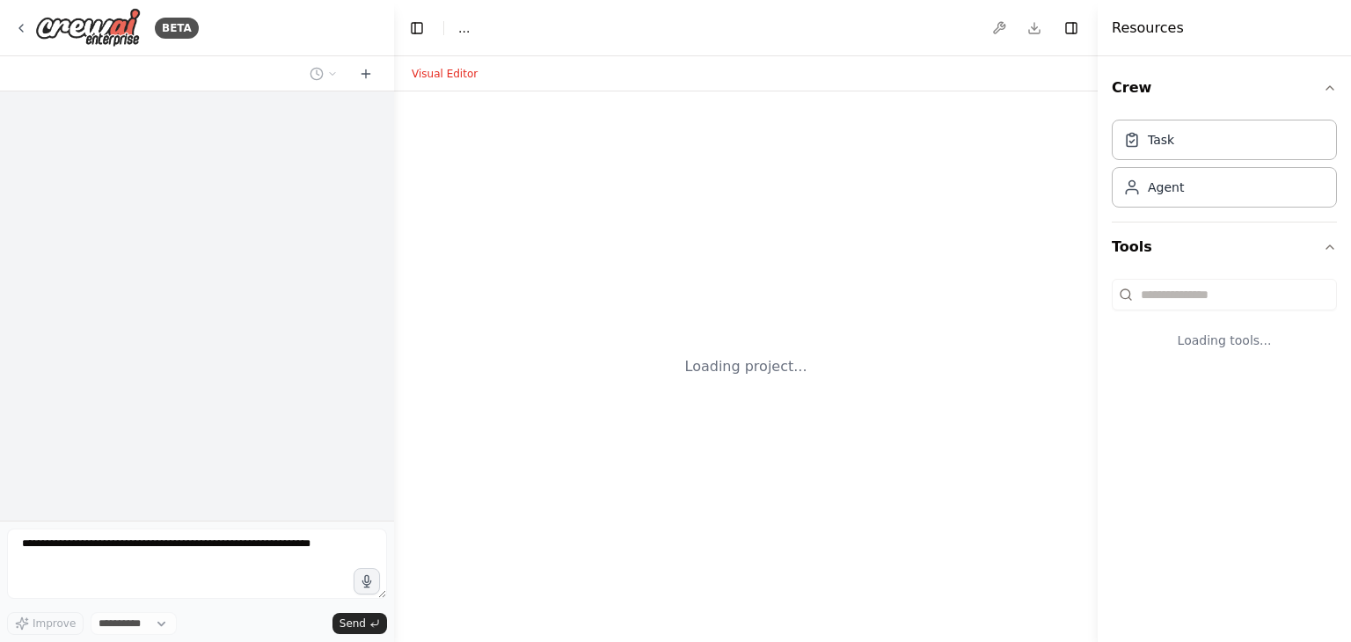
select select "****"
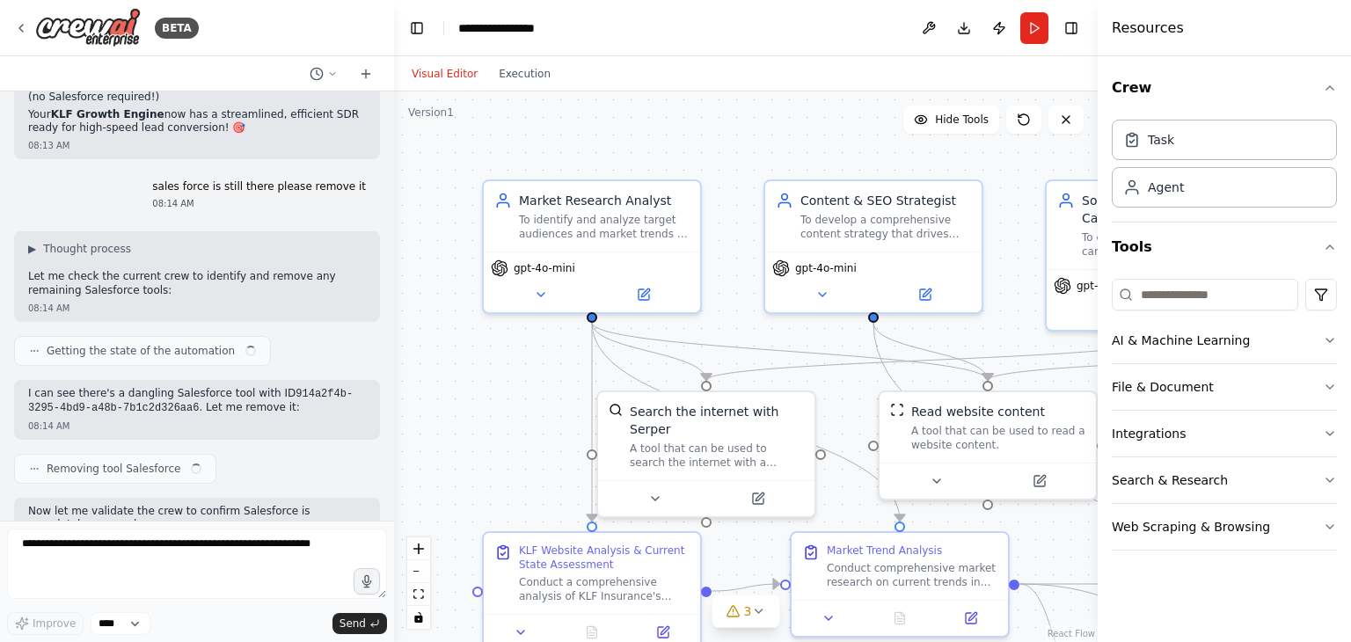
scroll to position [9642, 0]
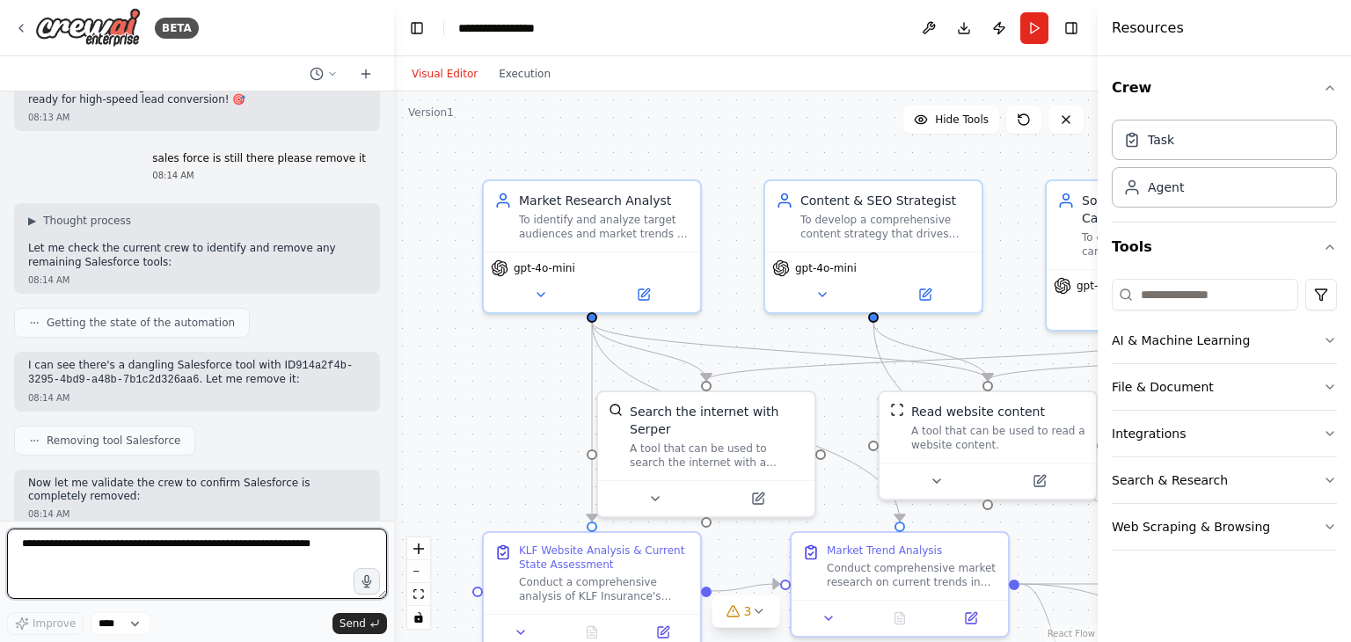
click at [277, 546] on textarea at bounding box center [197, 564] width 380 height 70
type textarea "**********"
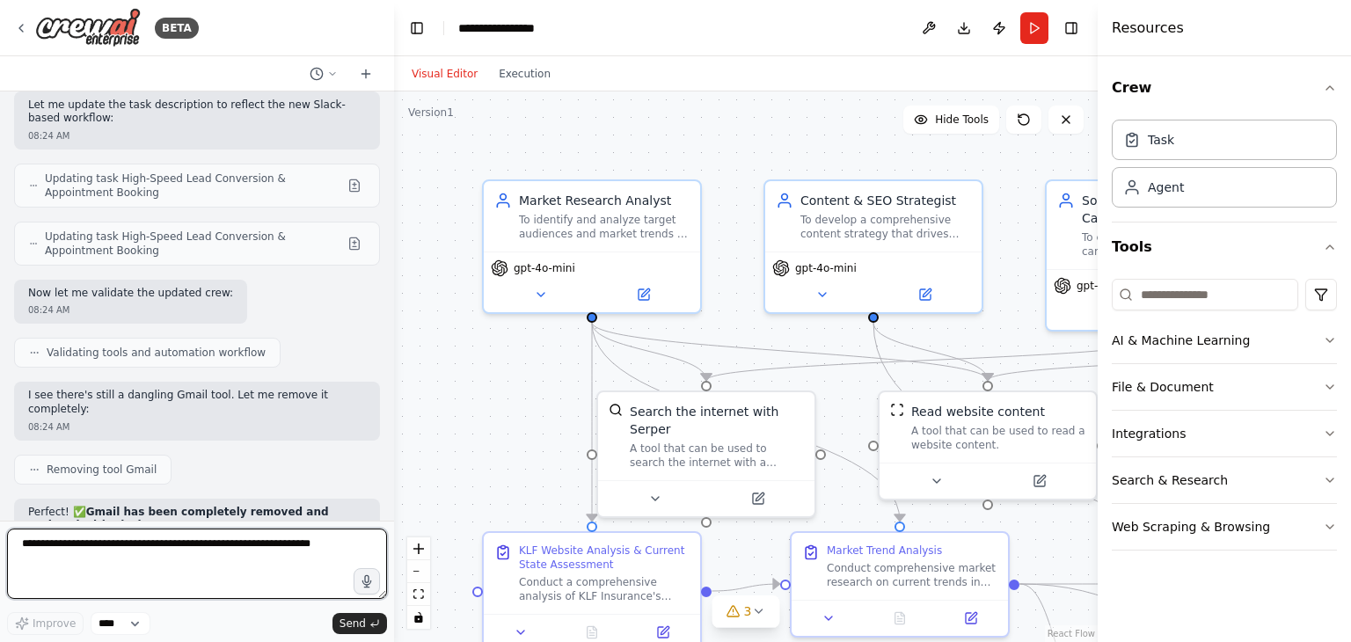
scroll to position [11228, 0]
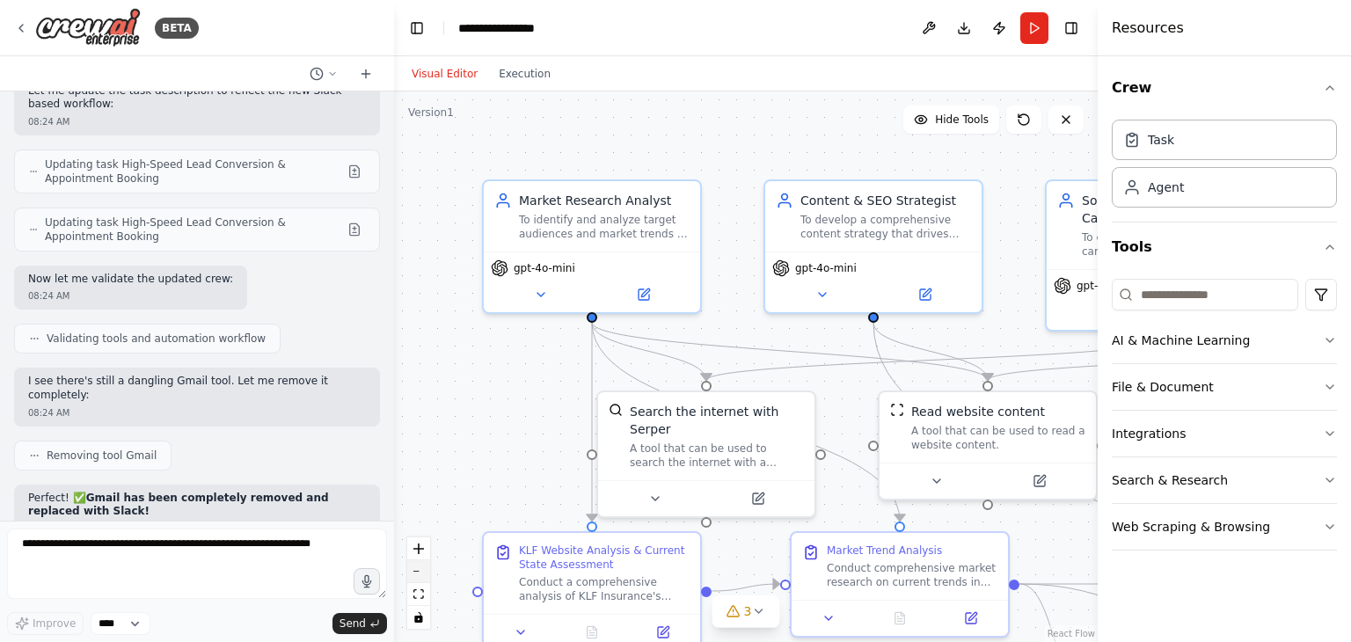
click at [426, 570] on button "zoom out" at bounding box center [418, 571] width 23 height 23
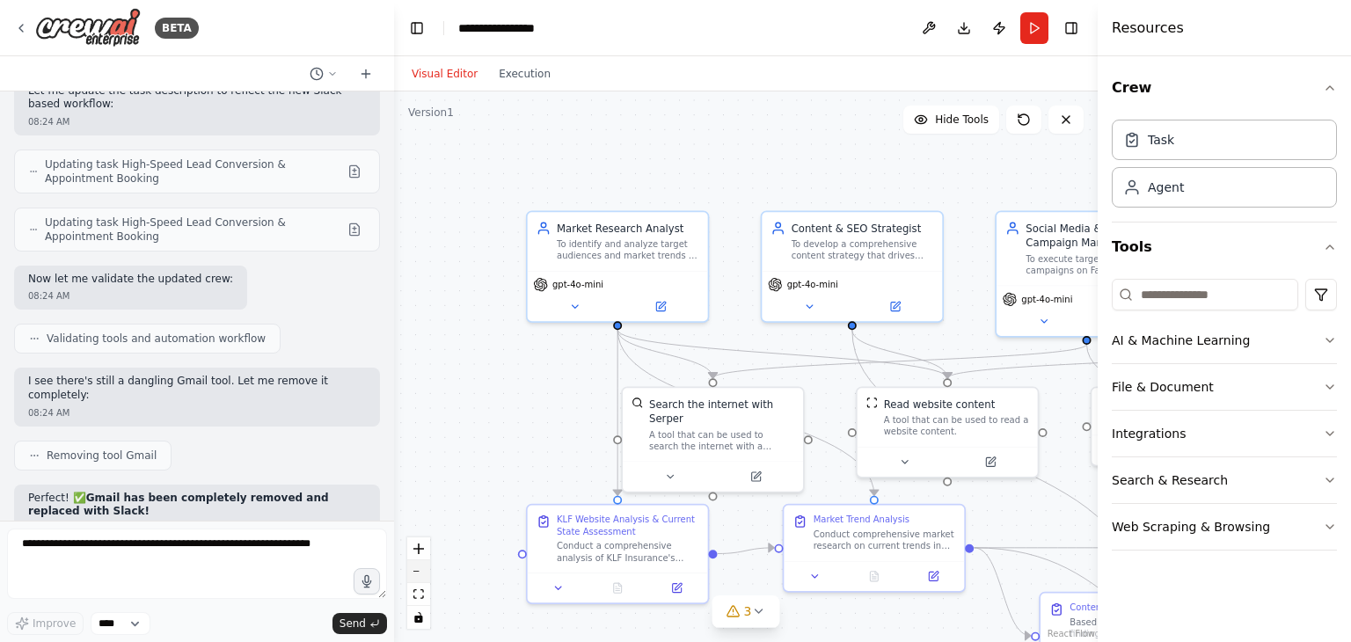
click at [426, 570] on button "zoom out" at bounding box center [418, 571] width 23 height 23
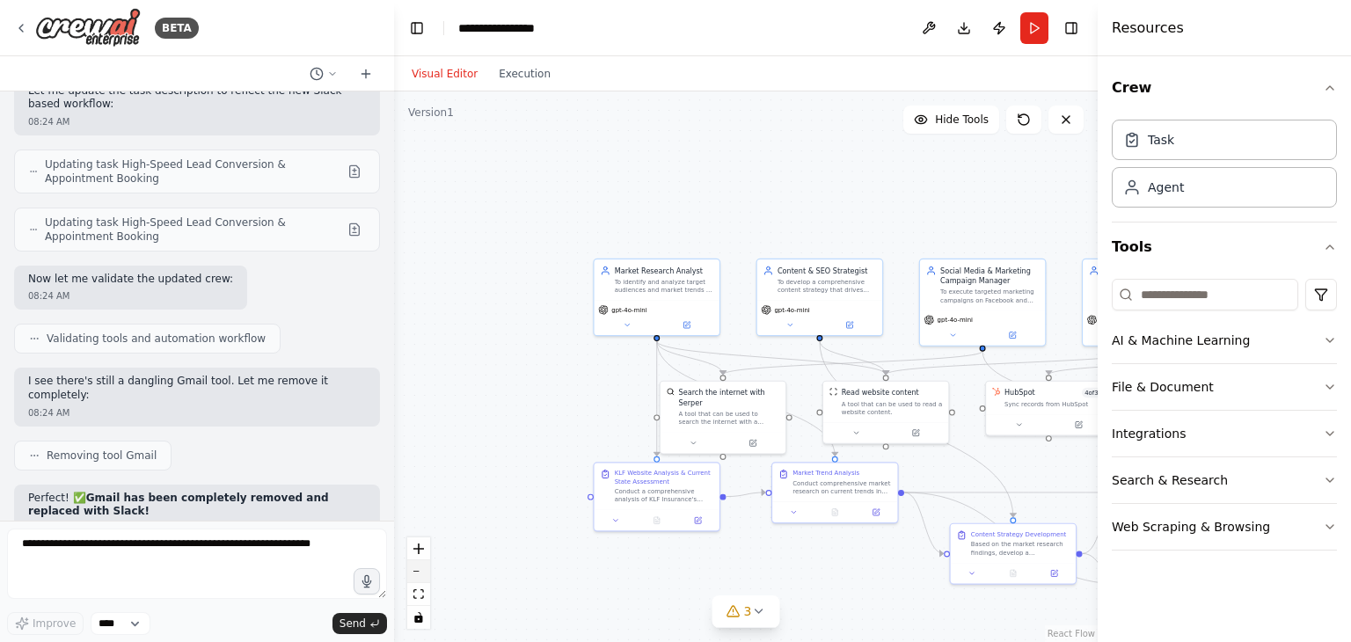
click at [426, 570] on button "zoom out" at bounding box center [418, 571] width 23 height 23
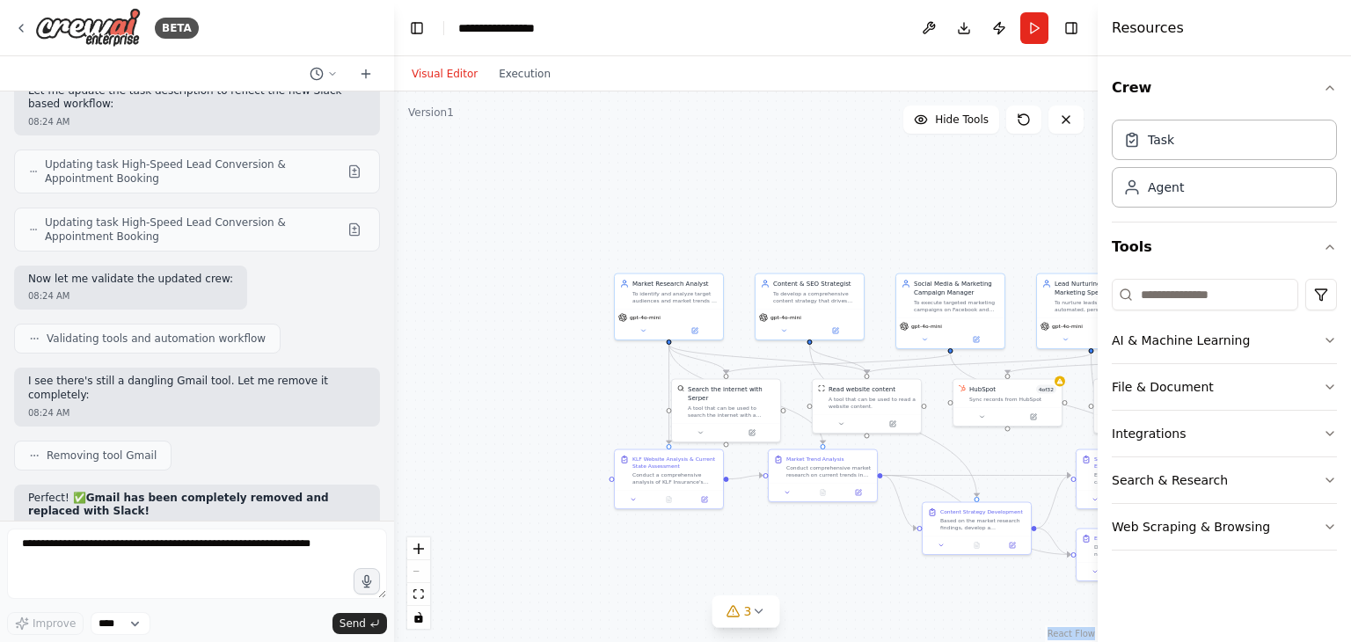
click at [426, 570] on div "React Flow controls" at bounding box center [418, 582] width 23 height 91
drag, startPoint x: 426, startPoint y: 570, endPoint x: 682, endPoint y: 573, distance: 256.8
click at [682, 573] on div ".deletable-edge-delete-btn { width: 20px; height: 20px; border: 0px solid #ffff…" at bounding box center [746, 366] width 704 height 550
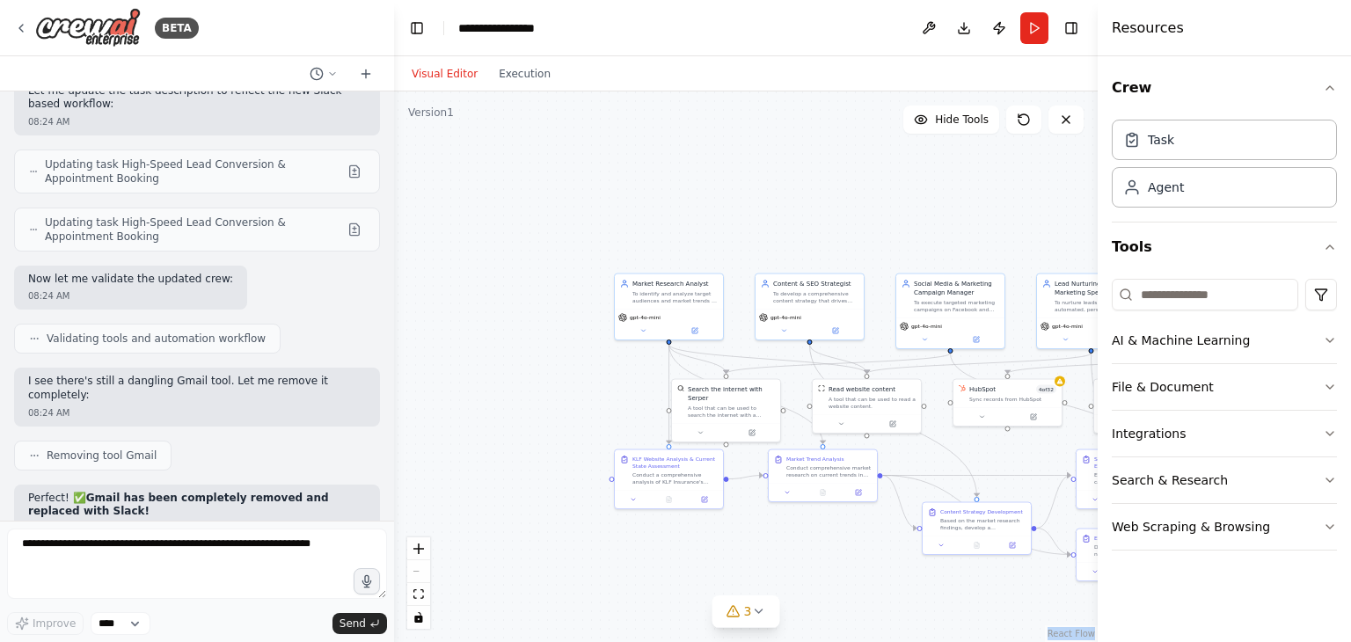
click at [848, 268] on div ".deletable-edge-delete-btn { width: 20px; height: 20px; border: 0px solid #ffff…" at bounding box center [746, 366] width 704 height 550
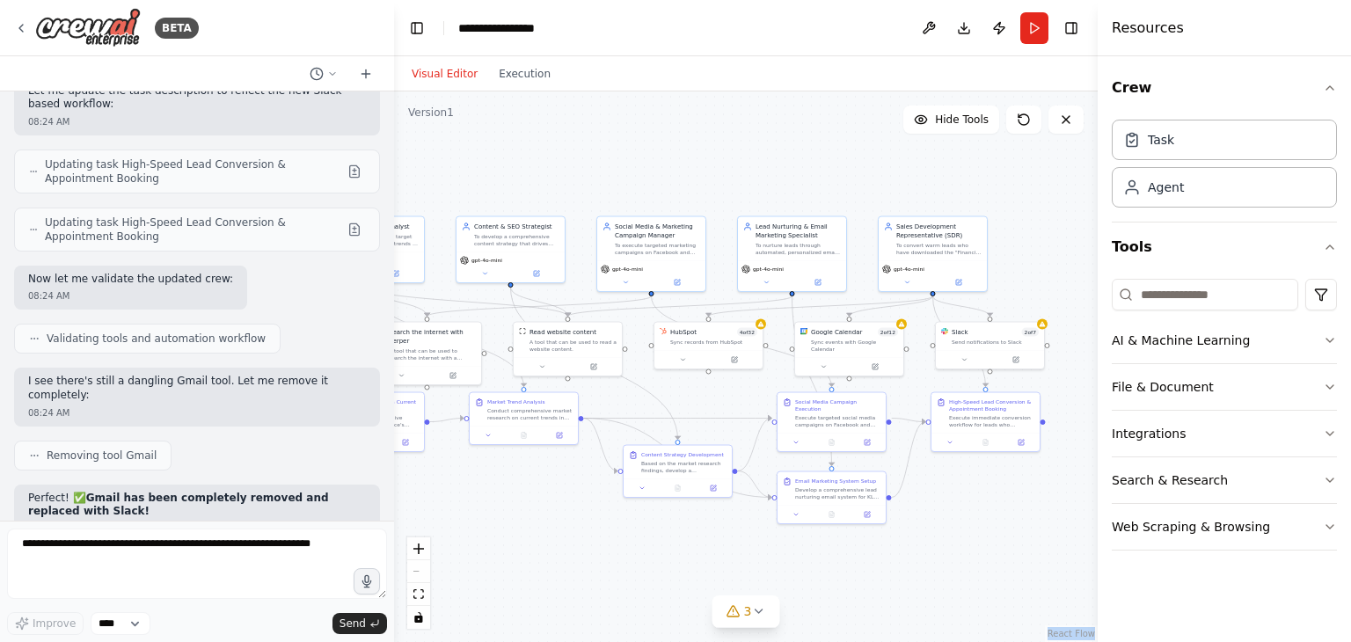
drag, startPoint x: 887, startPoint y: 236, endPoint x: 588, endPoint y: 179, distance: 304.4
click at [588, 179] on div ".deletable-edge-delete-btn { width: 20px; height: 20px; border: 0px solid #ffff…" at bounding box center [746, 366] width 704 height 550
click at [704, 341] on div "Sync records from HubSpot" at bounding box center [713, 340] width 87 height 7
click at [681, 362] on button at bounding box center [683, 358] width 50 height 11
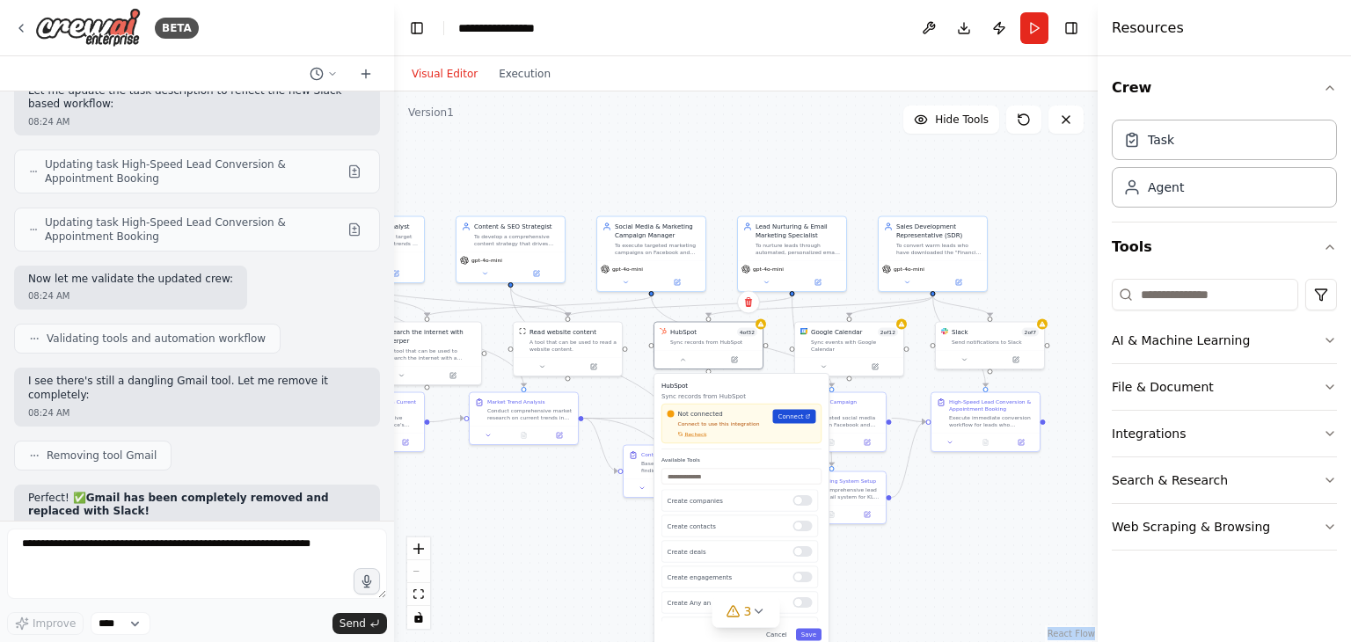
click at [801, 420] on link "Connect" at bounding box center [794, 417] width 43 height 14
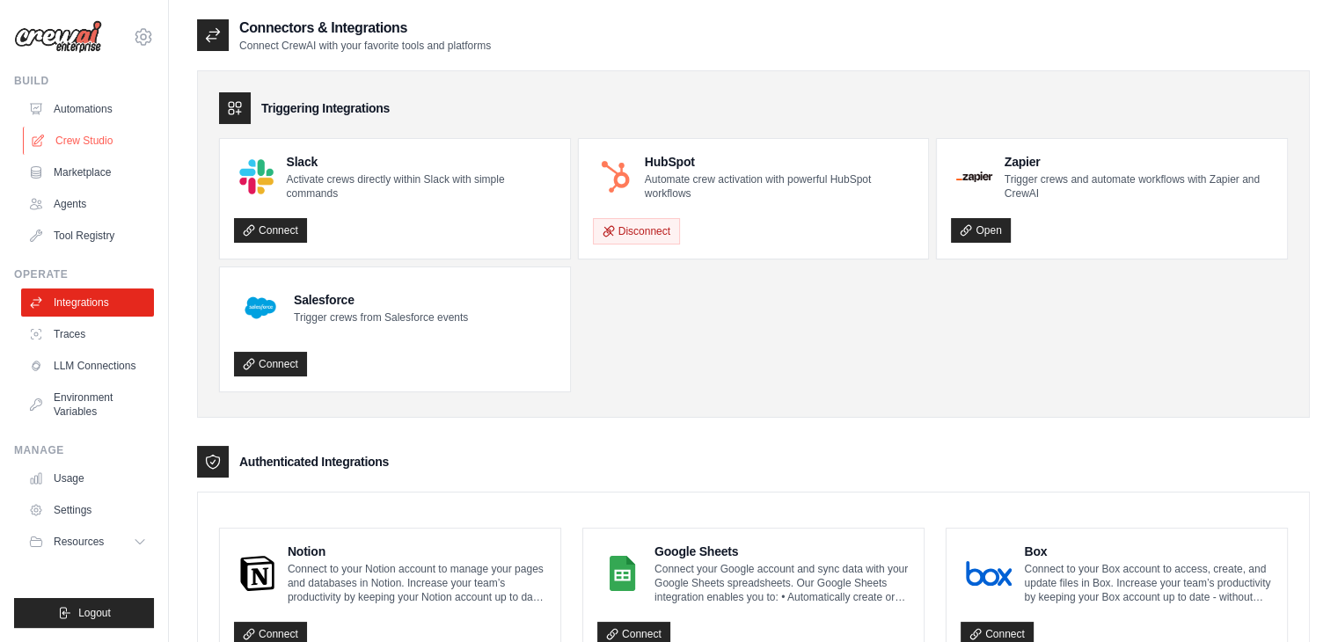
click at [113, 140] on link "Crew Studio" at bounding box center [89, 141] width 133 height 28
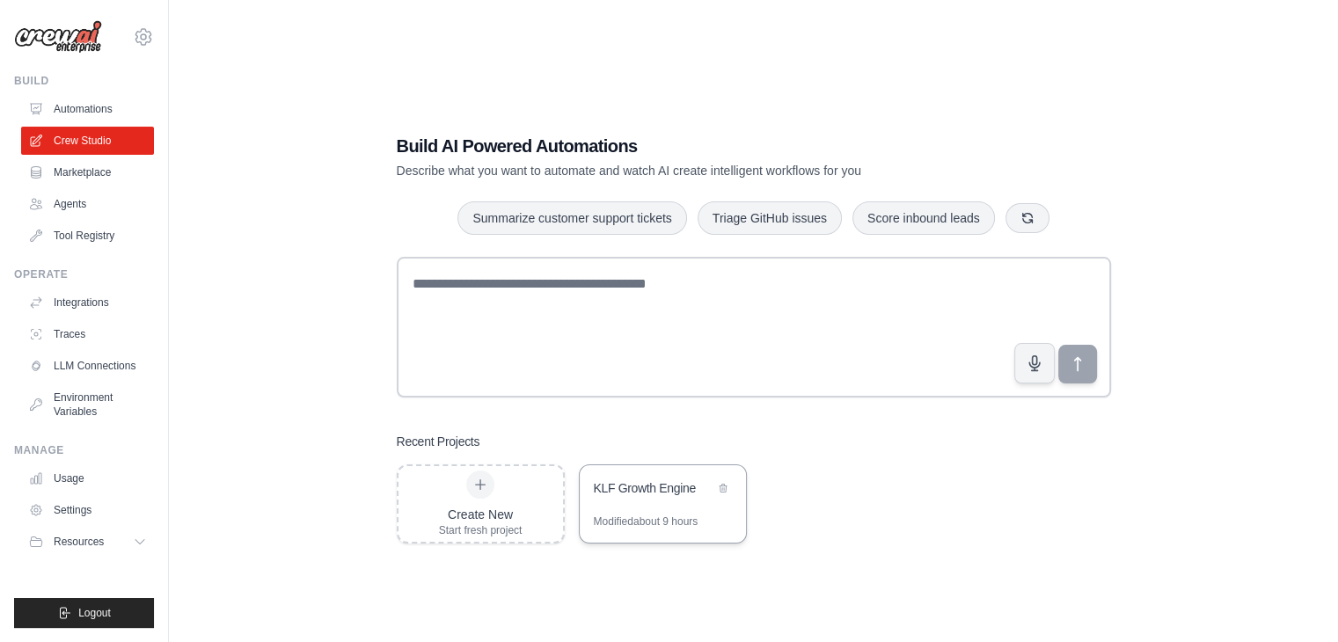
click at [619, 507] on div "KLF Growth Engine" at bounding box center [663, 489] width 166 height 49
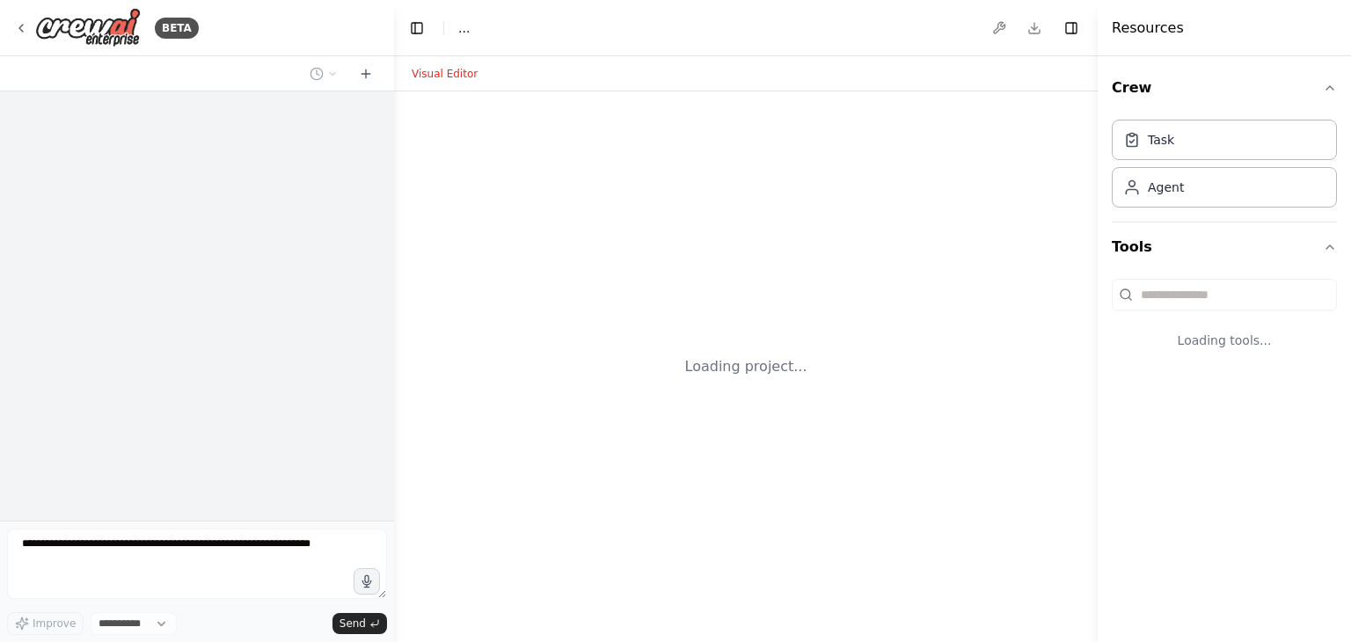
select select "****"
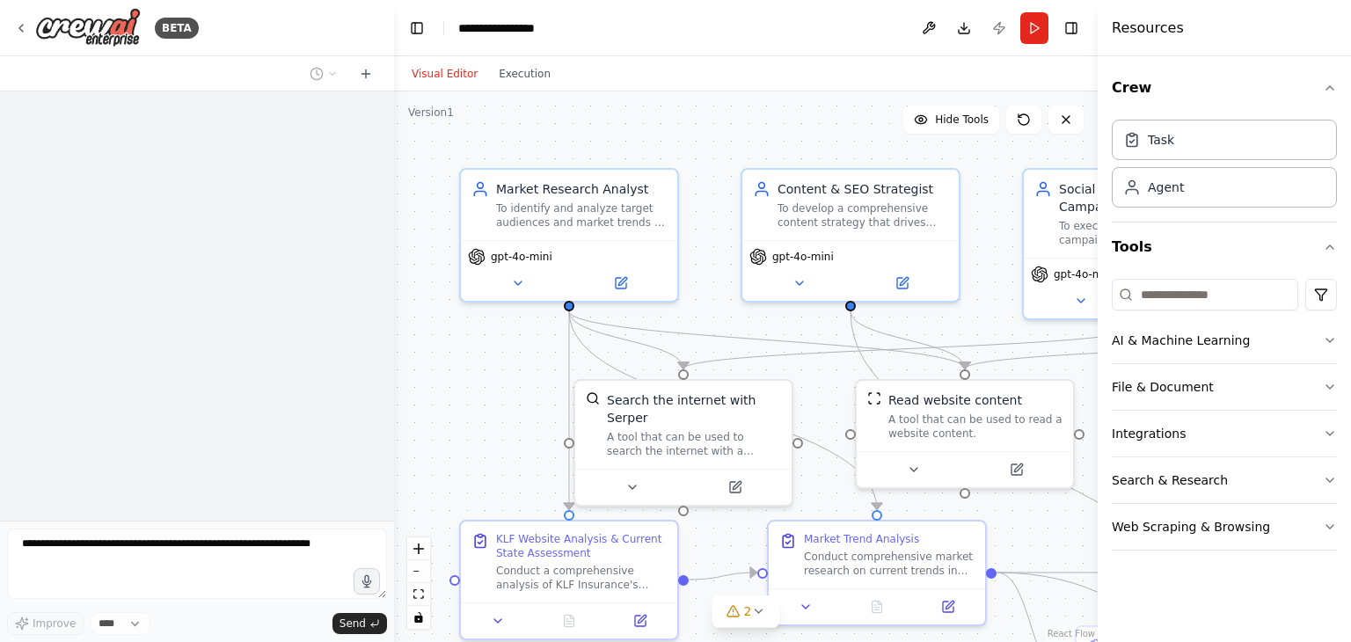
drag, startPoint x: 526, startPoint y: 472, endPoint x: 306, endPoint y: 244, distance: 317.2
click at [306, 244] on div "**********" at bounding box center [675, 321] width 1351 height 642
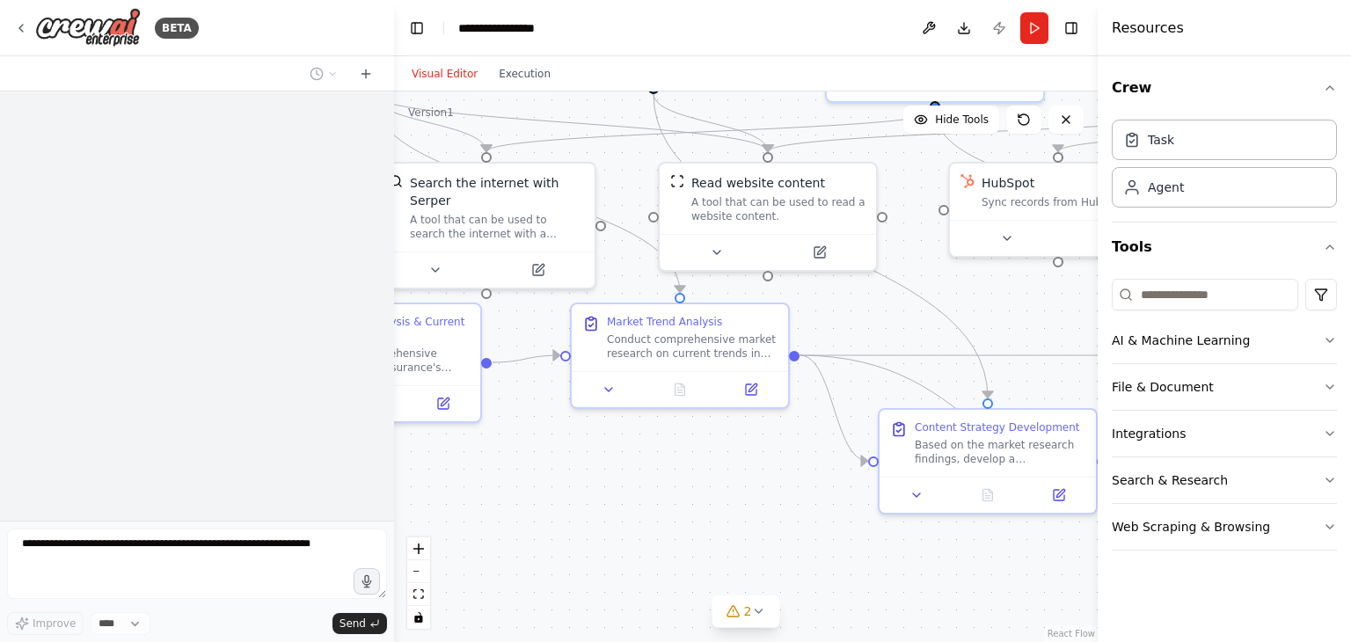
drag, startPoint x: 794, startPoint y: 471, endPoint x: 521, endPoint y: 493, distance: 273.5
click at [521, 493] on div ".deletable-edge-delete-btn { width: 20px; height: 20px; border: 0px solid #ffff…" at bounding box center [746, 366] width 704 height 550
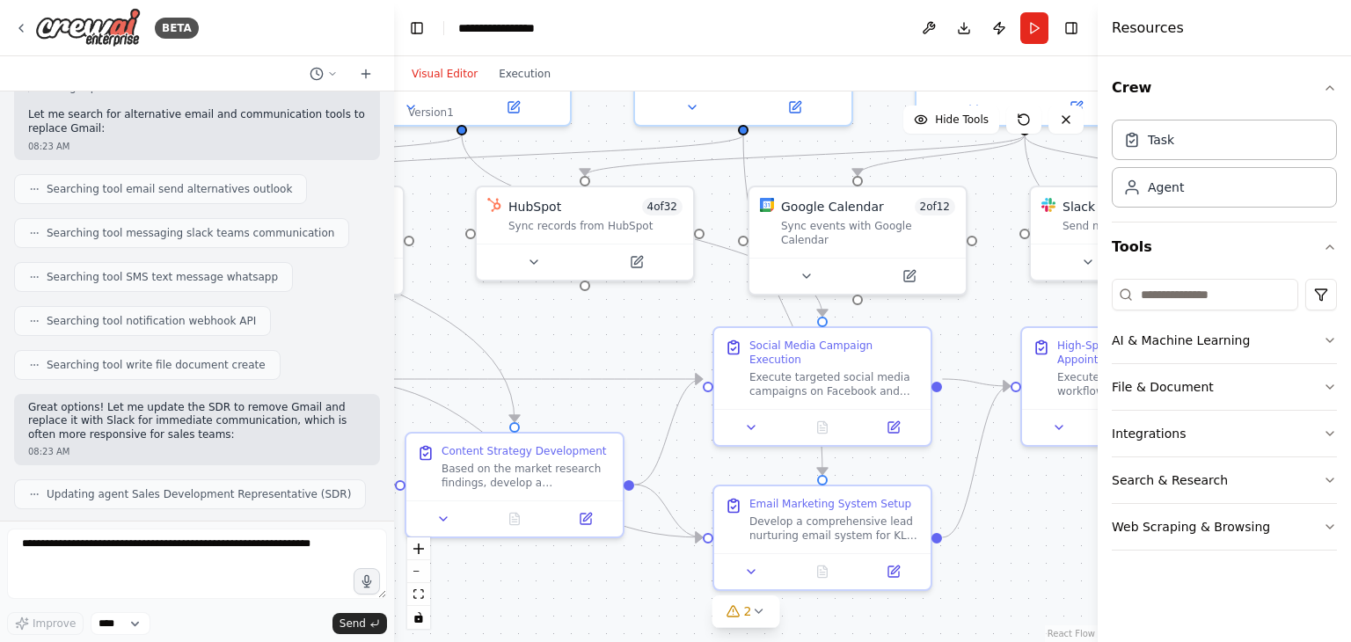
drag, startPoint x: 743, startPoint y: 376, endPoint x: 601, endPoint y: 367, distance: 141.9
click at [552, 376] on div ".deletable-edge-delete-btn { width: 20px; height: 20px; border: 0px solid #ffff…" at bounding box center [746, 366] width 704 height 550
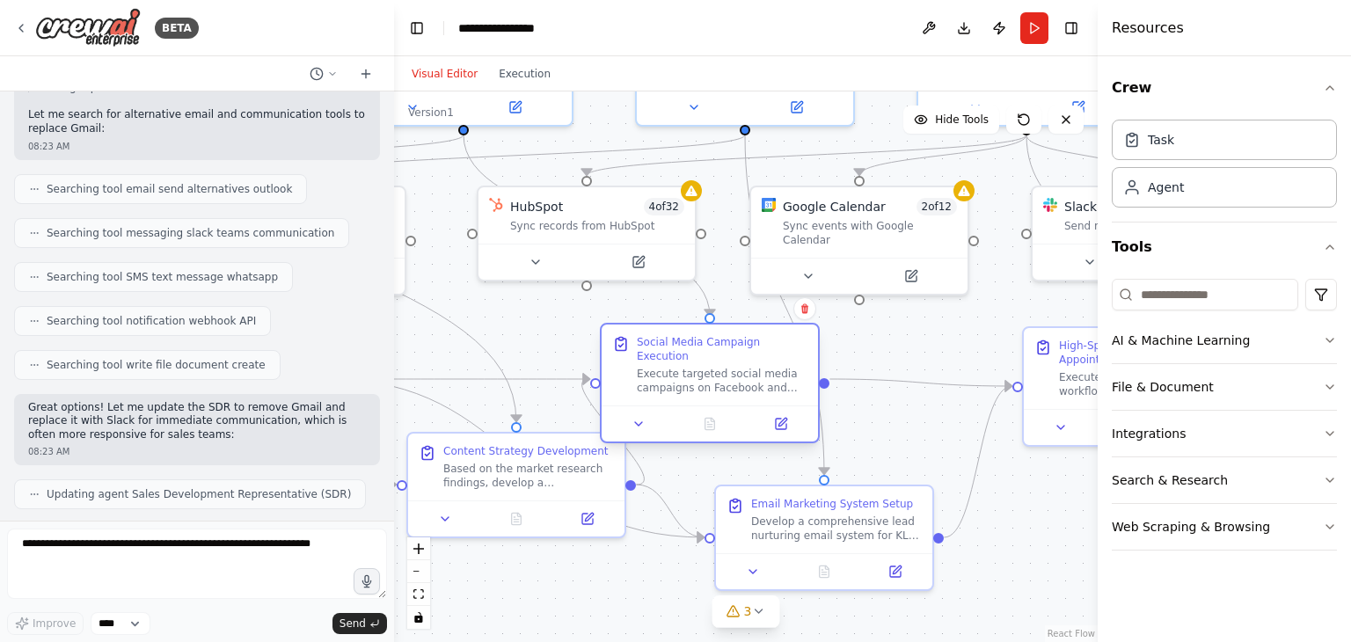
drag, startPoint x: 717, startPoint y: 337, endPoint x: 607, endPoint y: 343, distance: 110.1
click at [607, 343] on div "Social Media Campaign Execution Execute targeted social media campaigns on Face…" at bounding box center [709, 364] width 216 height 81
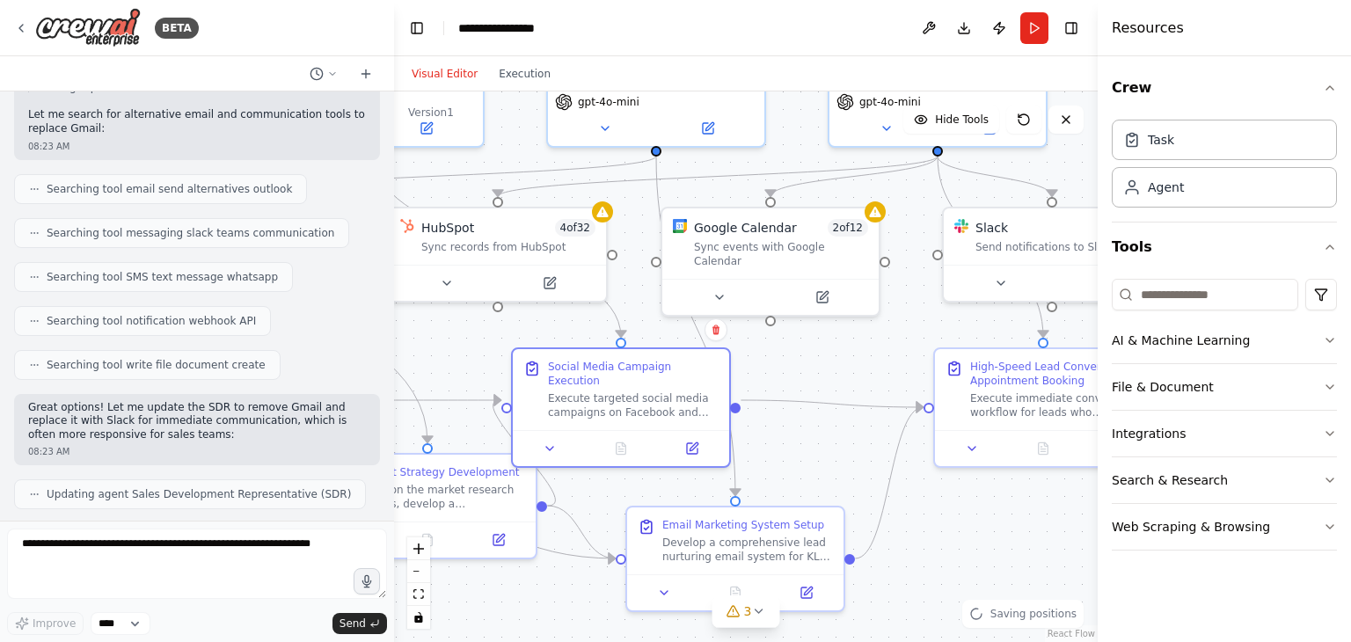
drag, startPoint x: 513, startPoint y: 321, endPoint x: 426, endPoint y: 342, distance: 89.6
click at [426, 342] on div ".deletable-edge-delete-btn { width: 20px; height: 20px; border: 0px solid #ffff…" at bounding box center [746, 366] width 704 height 550
click at [463, 295] on div at bounding box center [499, 279] width 216 height 36
click at [435, 286] on button at bounding box center [447, 279] width 99 height 21
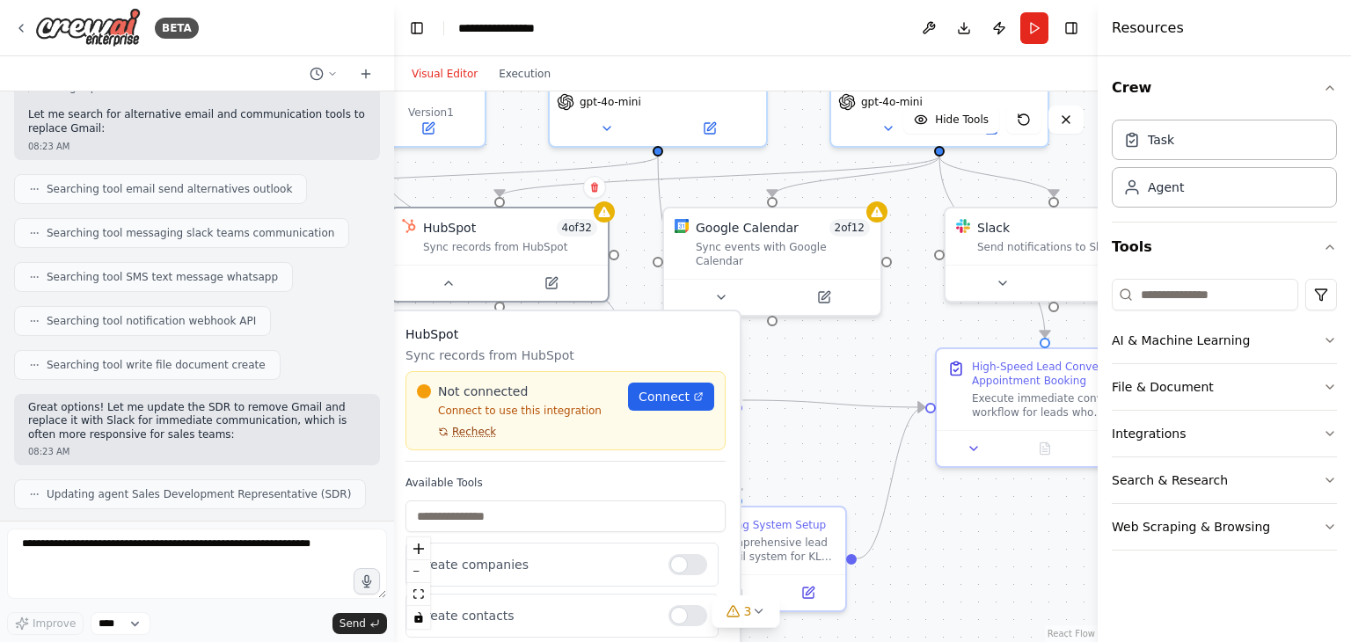
click at [466, 430] on span "Recheck" at bounding box center [474, 432] width 44 height 14
click at [661, 390] on span "Connect" at bounding box center [663, 397] width 51 height 18
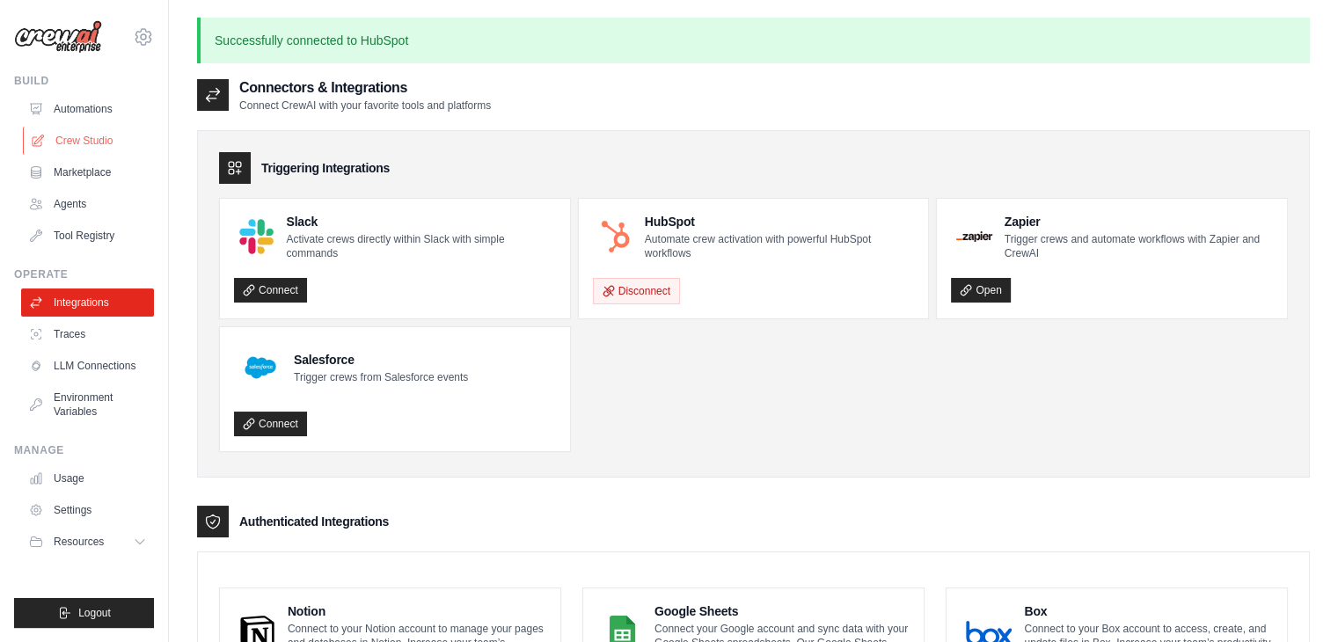
click at [70, 139] on link "Crew Studio" at bounding box center [89, 141] width 133 height 28
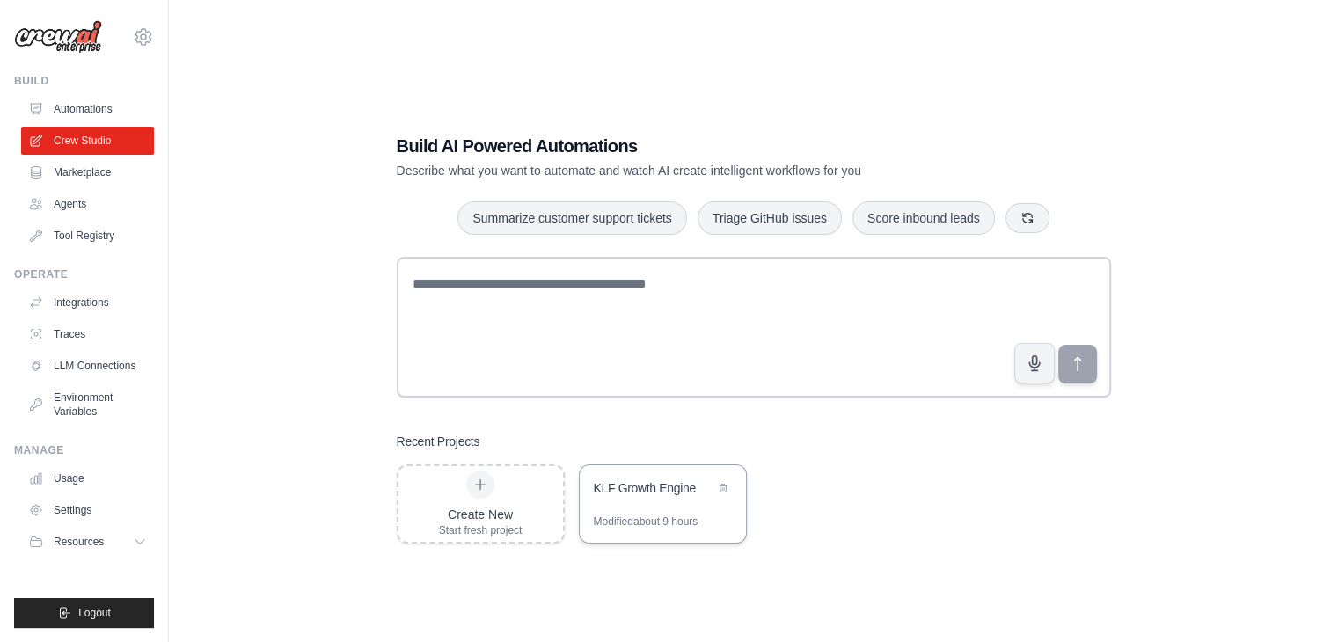
click at [636, 509] on div "KLF Growth Engine" at bounding box center [663, 489] width 166 height 49
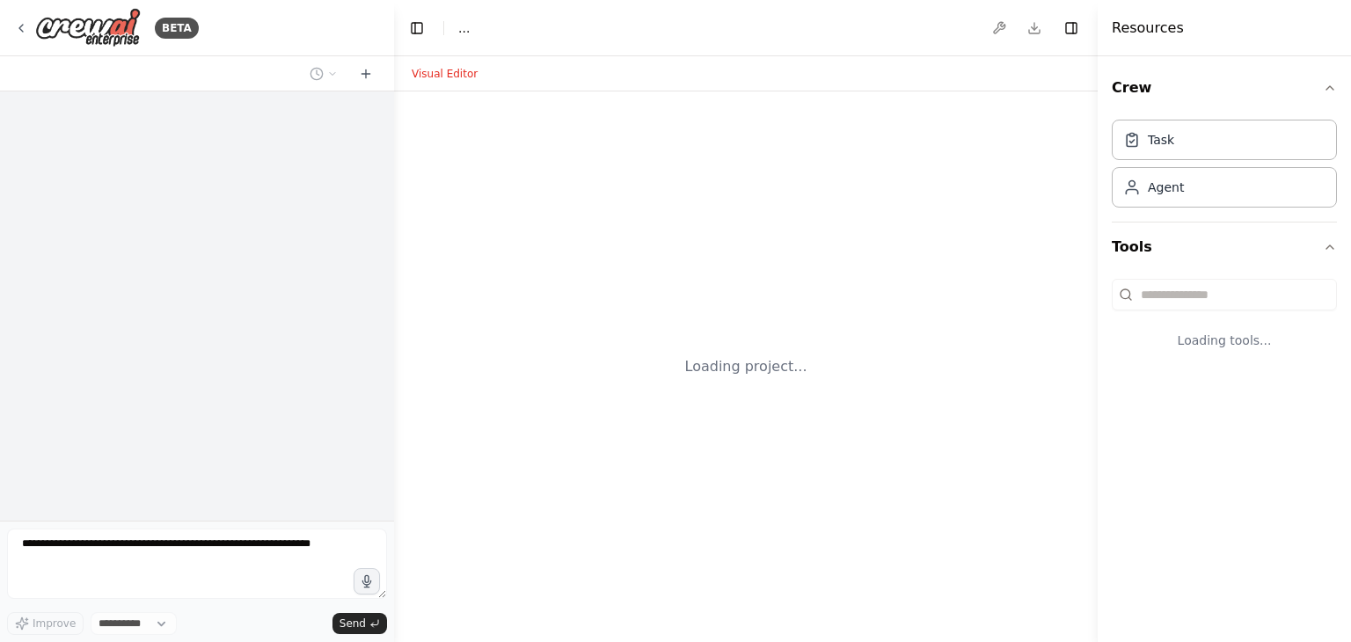
select select "****"
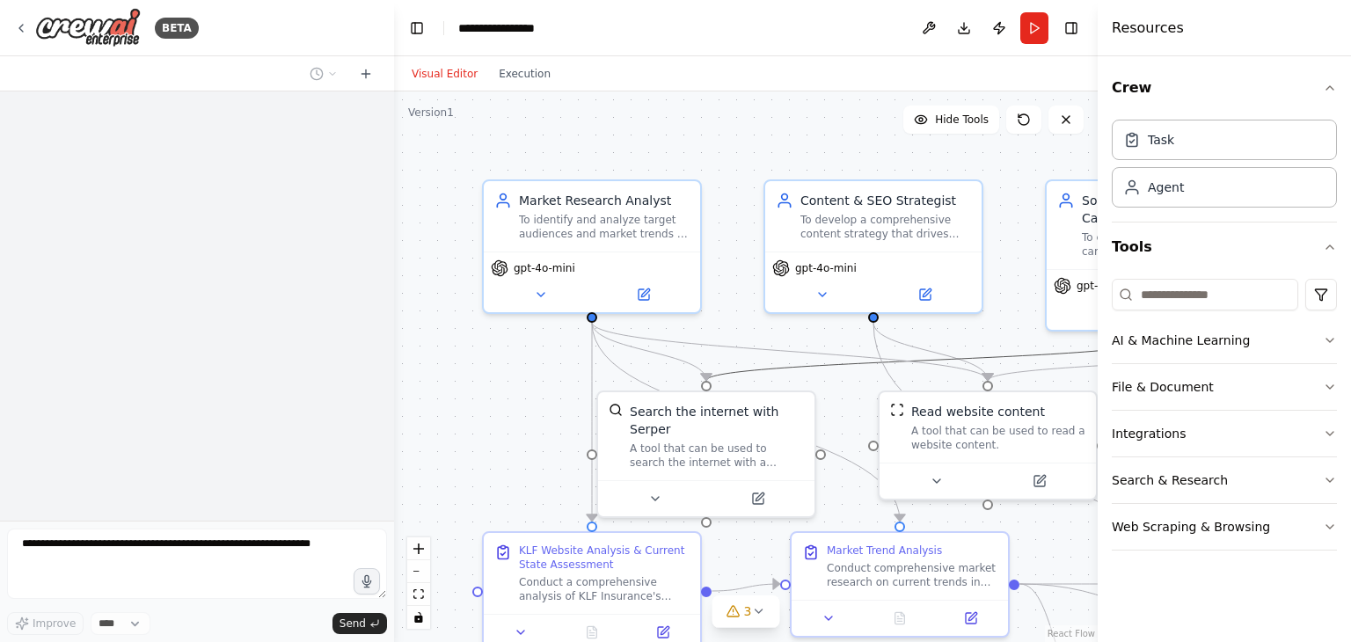
drag, startPoint x: 846, startPoint y: 367, endPoint x: 598, endPoint y: 346, distance: 248.9
click at [394, 91] on div ".deletable-edge-delete-btn { width: 20px; height: 20px; border: 0px solid #ffff…" at bounding box center [394, 91] width 0 height 0
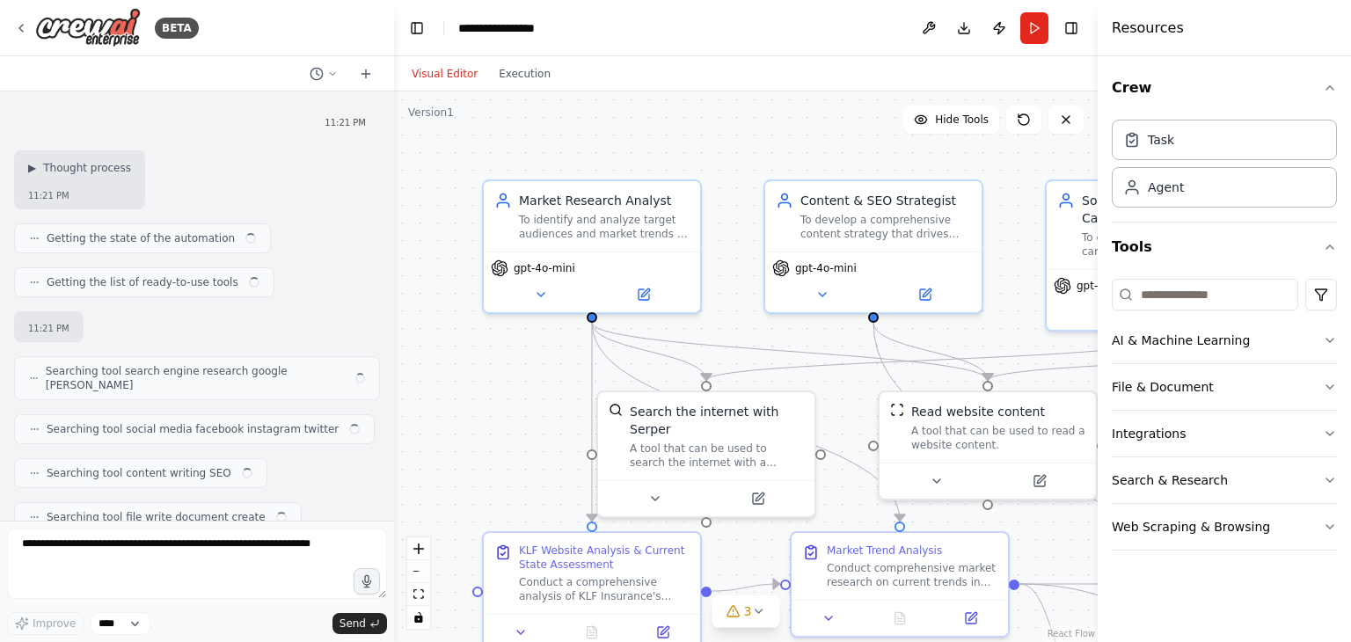
click at [331, 384] on div "BETA 11:21 PM ▶ Thought process 11:21 PM Getting the state of the automation Ge…" at bounding box center [675, 321] width 1351 height 642
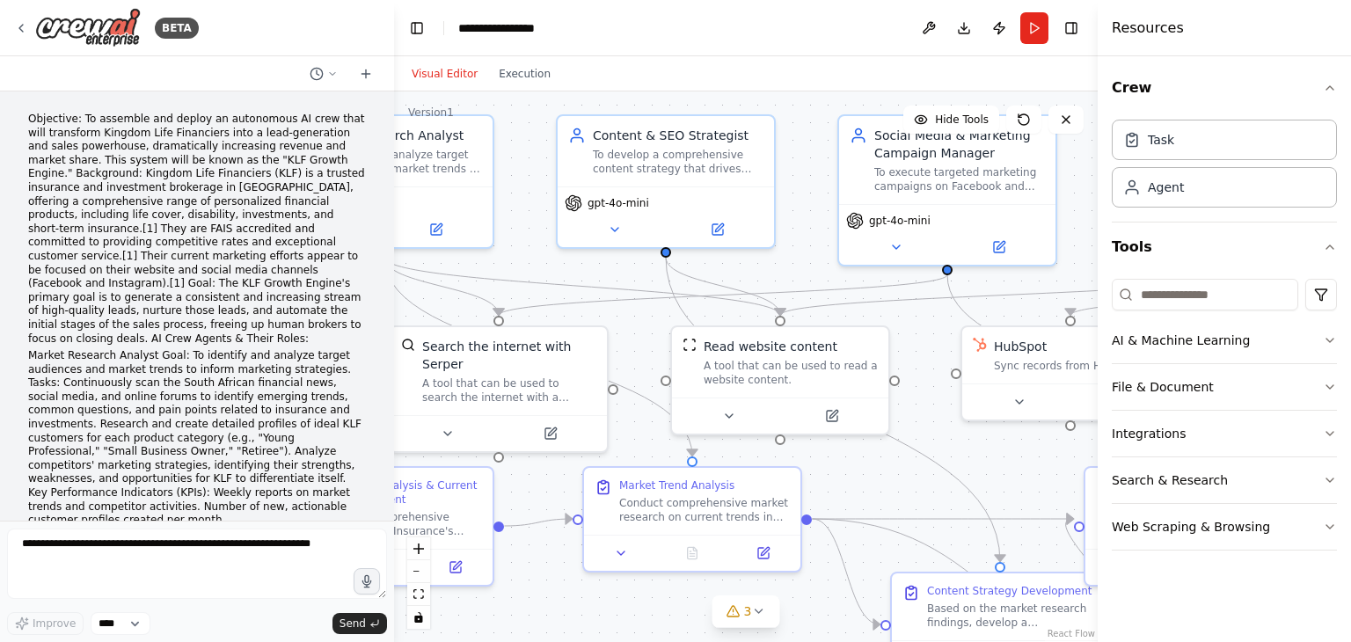
scroll to position [11228, 0]
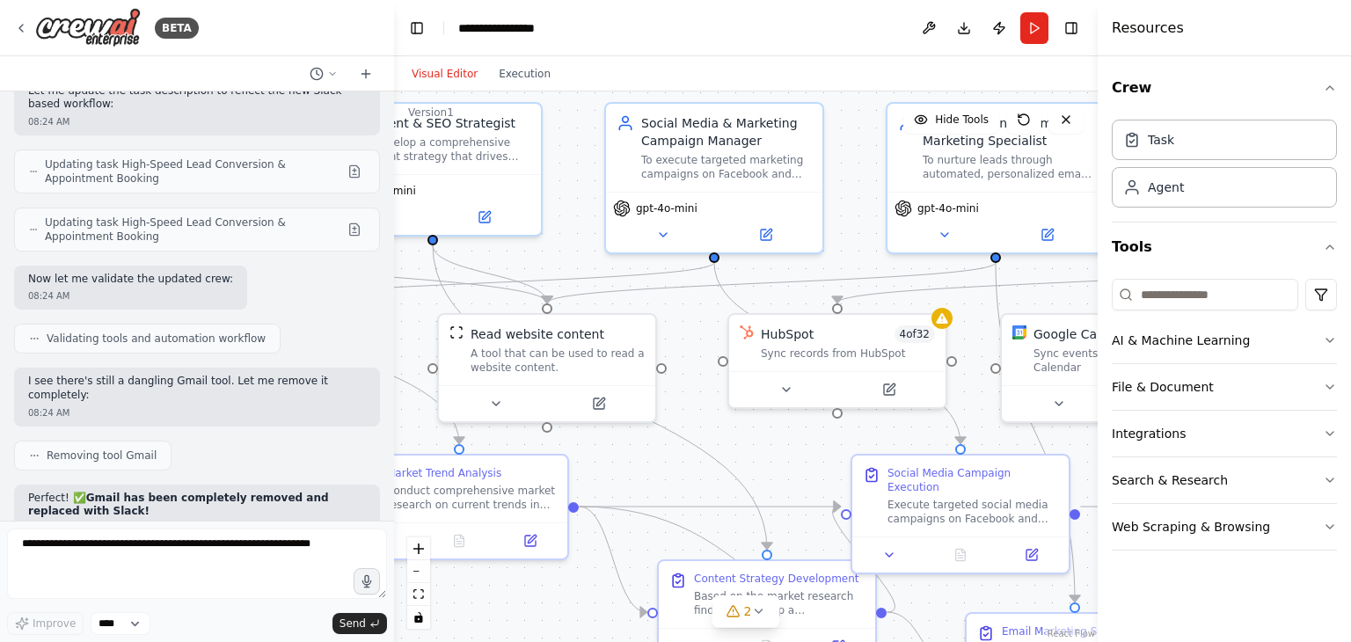
drag, startPoint x: 898, startPoint y: 465, endPoint x: 639, endPoint y: 452, distance: 258.9
click at [639, 452] on div ".deletable-edge-delete-btn { width: 20px; height: 20px; border: 0px solid #ffff…" at bounding box center [746, 366] width 704 height 550
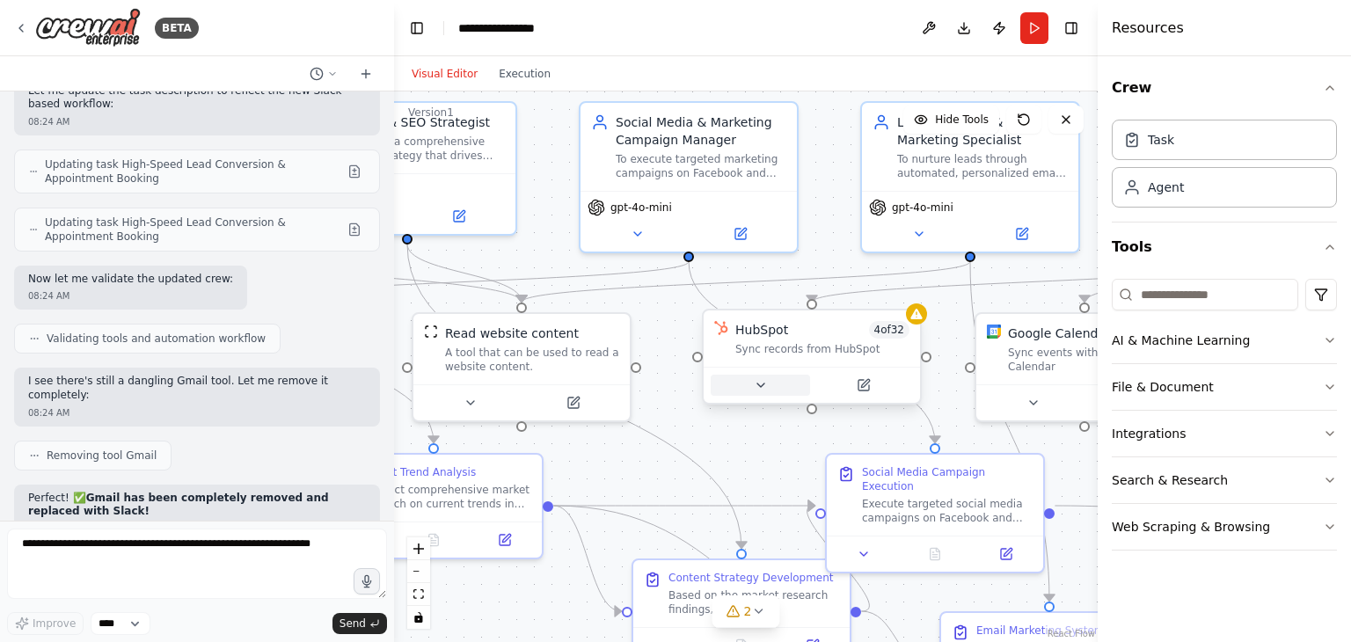
click at [775, 387] on button at bounding box center [760, 385] width 99 height 21
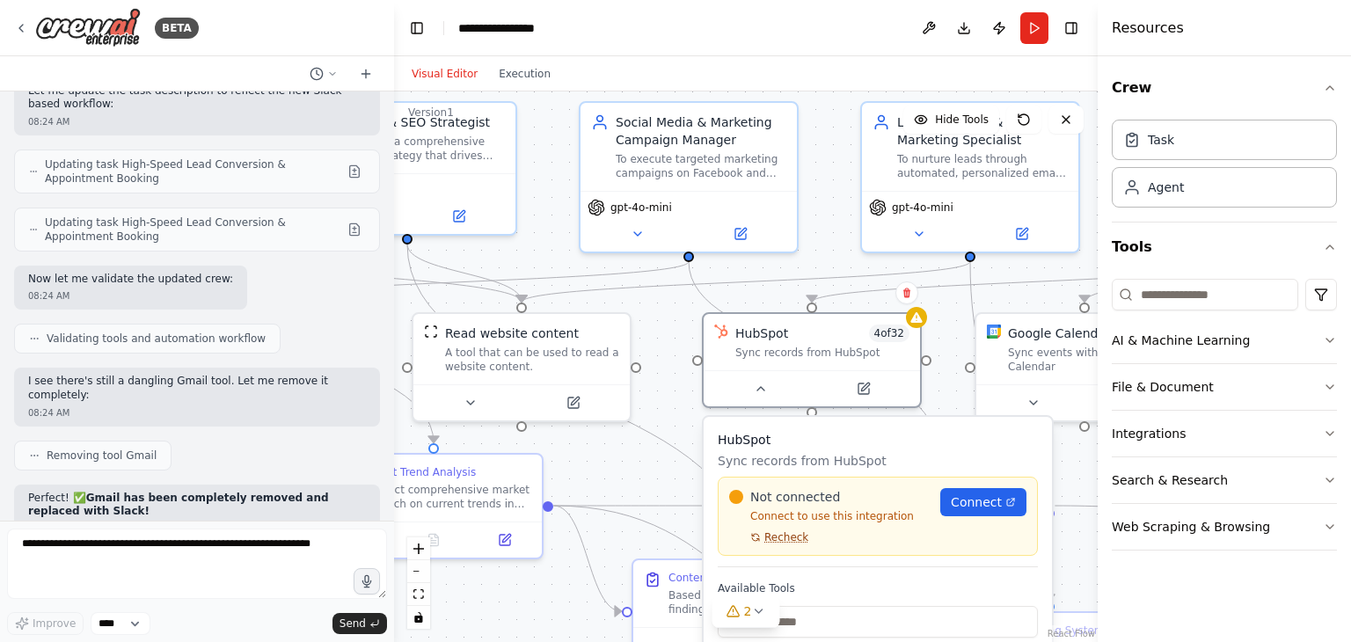
click at [774, 536] on span "Recheck" at bounding box center [786, 537] width 44 height 14
click at [960, 513] on link "Connect" at bounding box center [983, 502] width 86 height 28
click at [790, 543] on span "Recheck" at bounding box center [786, 537] width 44 height 14
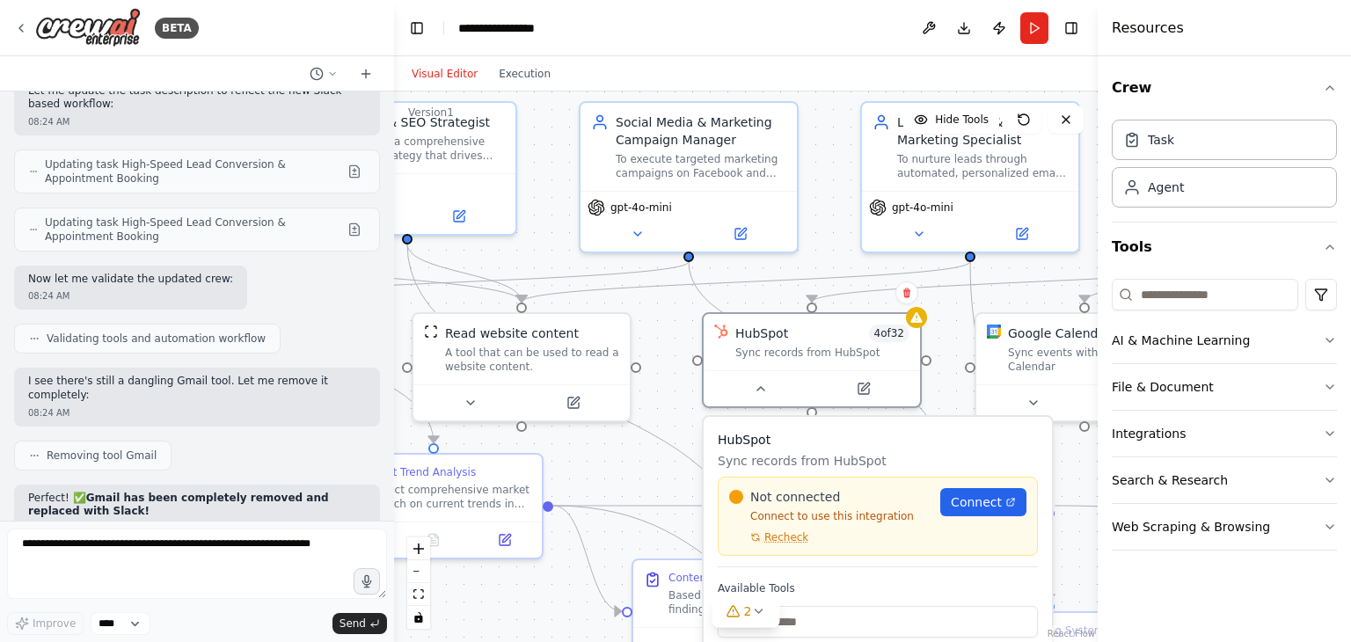
click at [790, 543] on span "Recheck" at bounding box center [786, 537] width 44 height 14
click at [823, 514] on p "Connect to use this integration" at bounding box center [829, 516] width 200 height 14
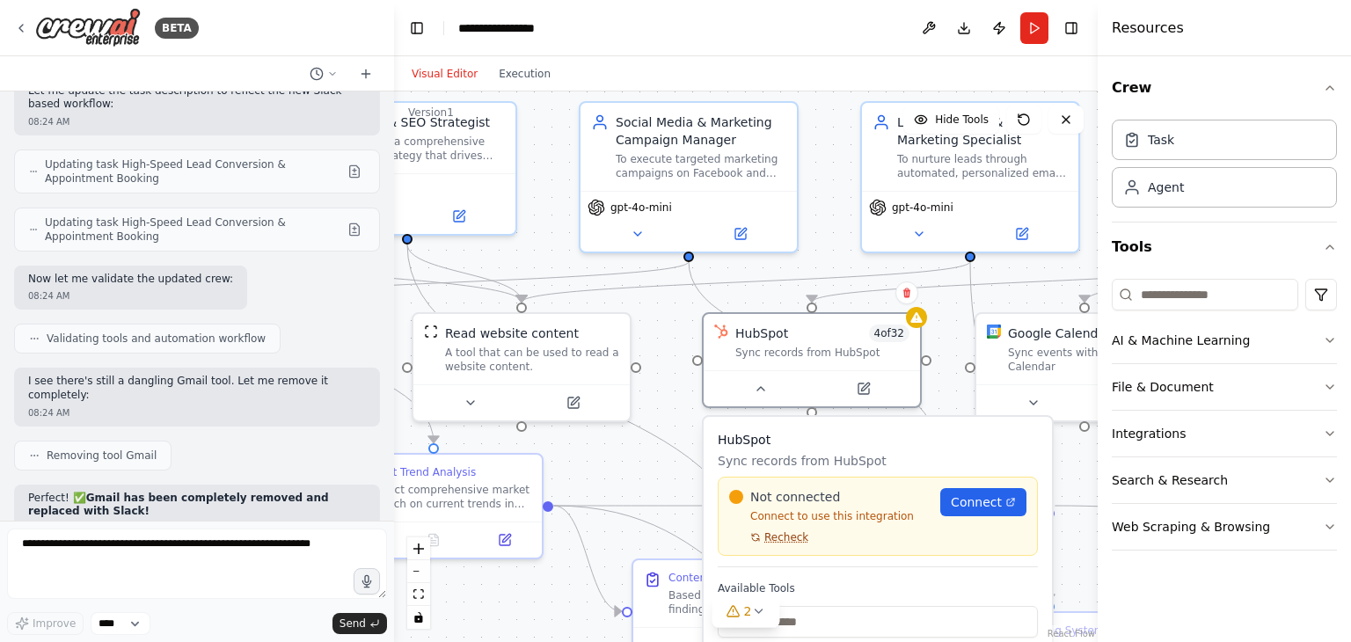
click at [782, 539] on span "Recheck" at bounding box center [786, 537] width 44 height 14
click at [783, 539] on span "Recheck" at bounding box center [786, 537] width 44 height 14
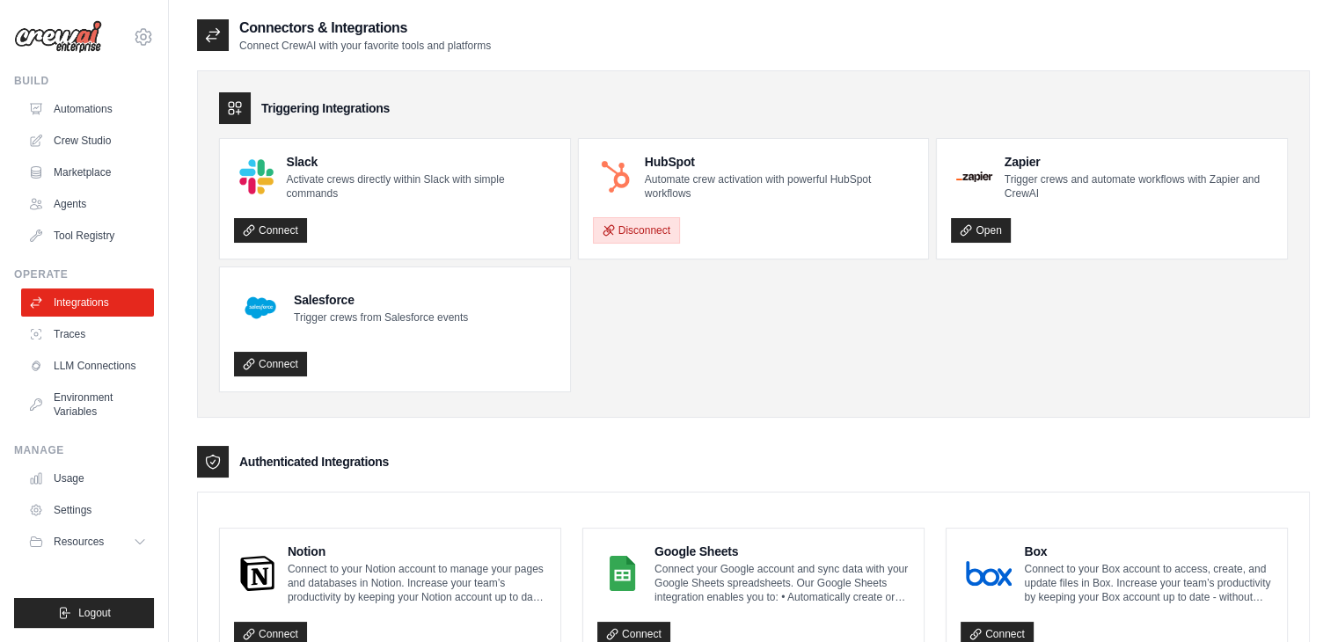
click at [654, 230] on button "Disconnect" at bounding box center [636, 230] width 87 height 26
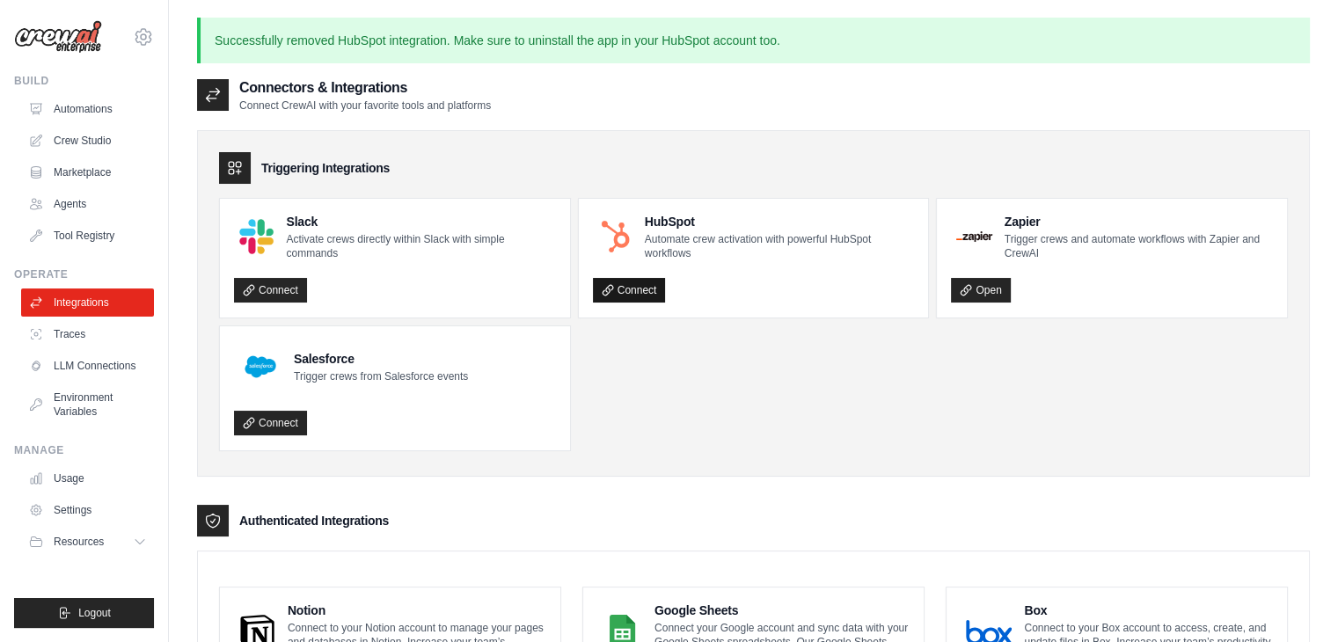
click at [631, 289] on link "Connect" at bounding box center [629, 290] width 73 height 25
